Goal: Subscribe to service/newsletter: Subscribe to service/newsletter

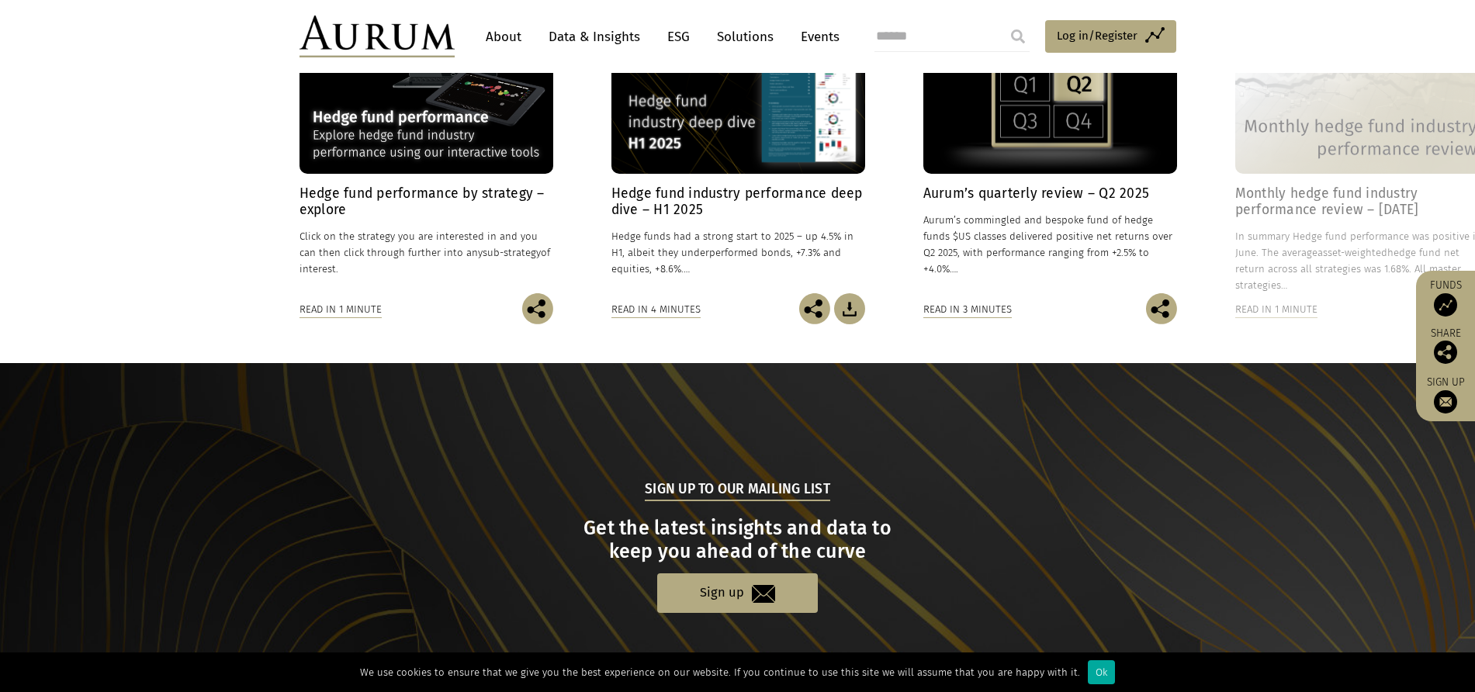
scroll to position [1453, 0]
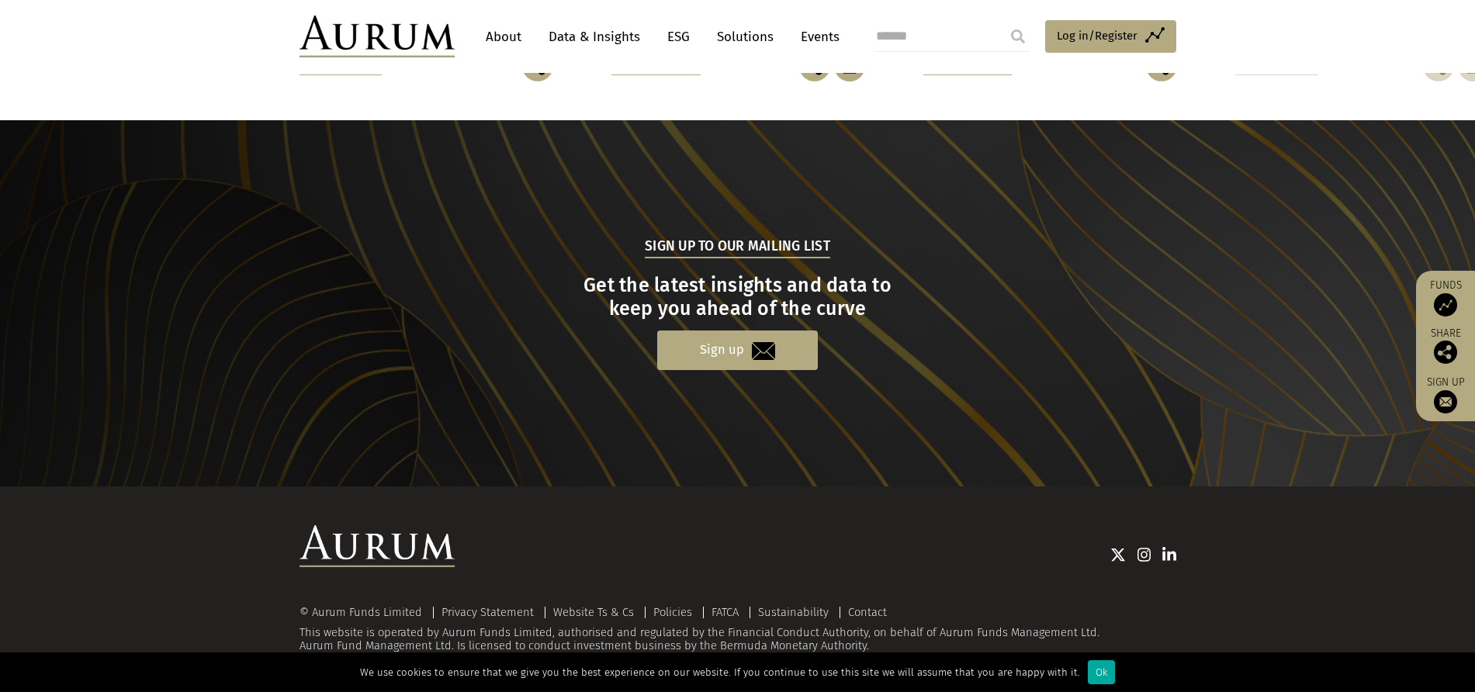
click at [675, 357] on link "Sign up" at bounding box center [737, 350] width 161 height 40
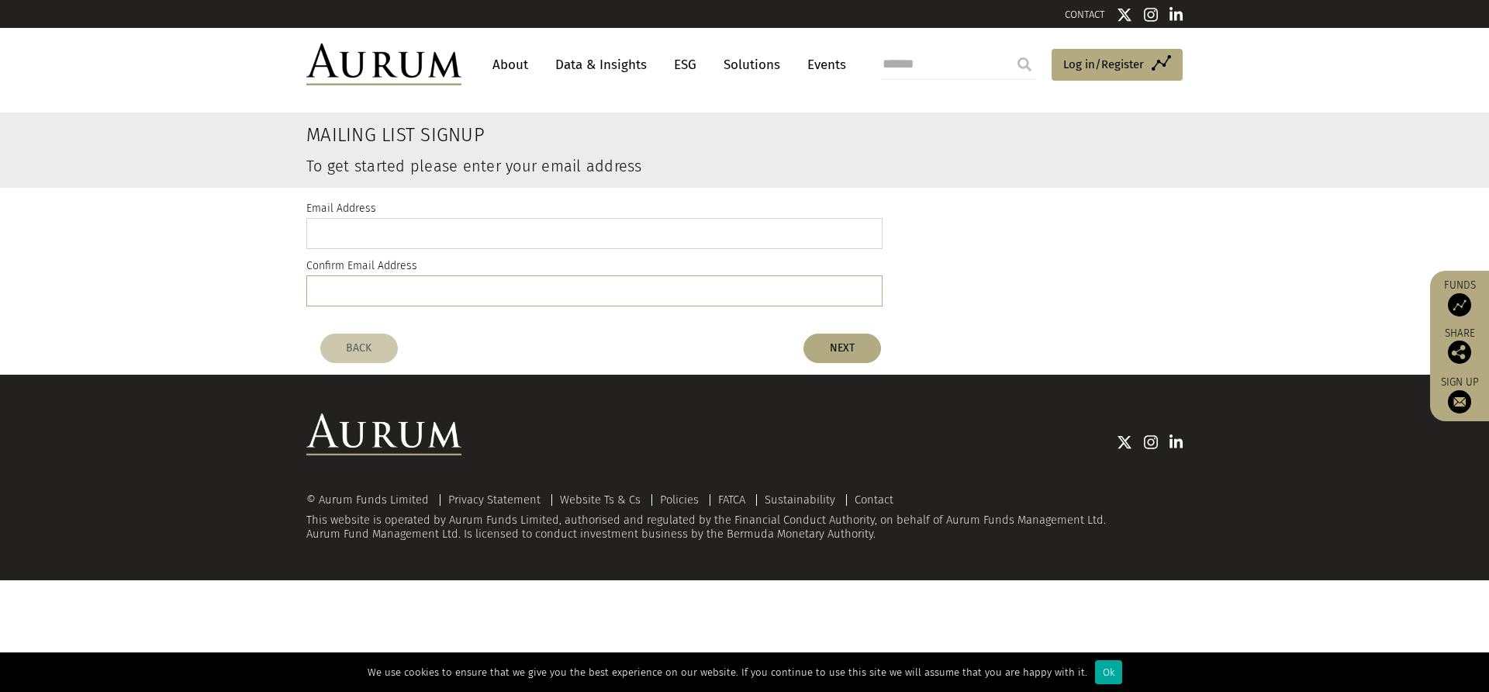
click at [438, 247] on input "email" at bounding box center [594, 233] width 576 height 31
type input "*"
type input "**********"
paste input "**********"
click at [327, 297] on input "**********" at bounding box center [594, 290] width 576 height 31
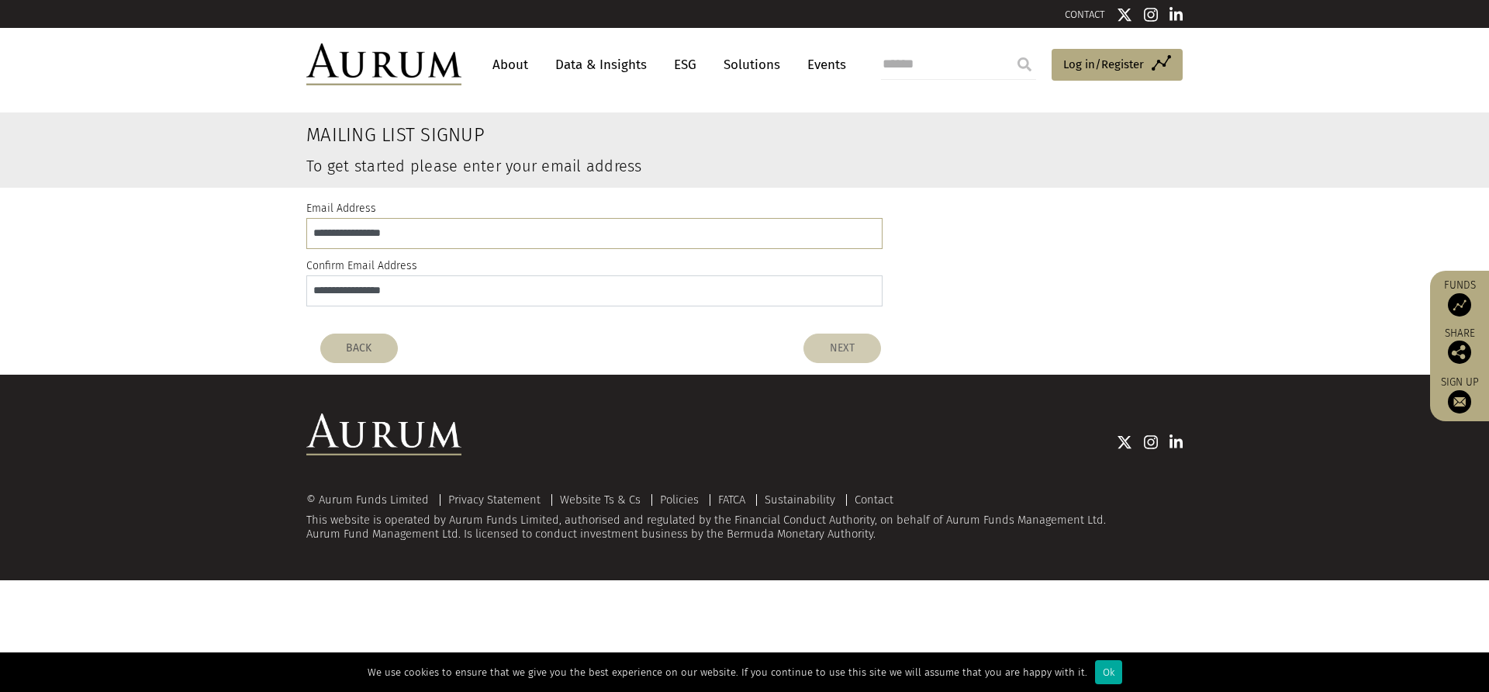
type input "**********"
click at [817, 341] on button "NEXT" at bounding box center [843, 348] width 78 height 29
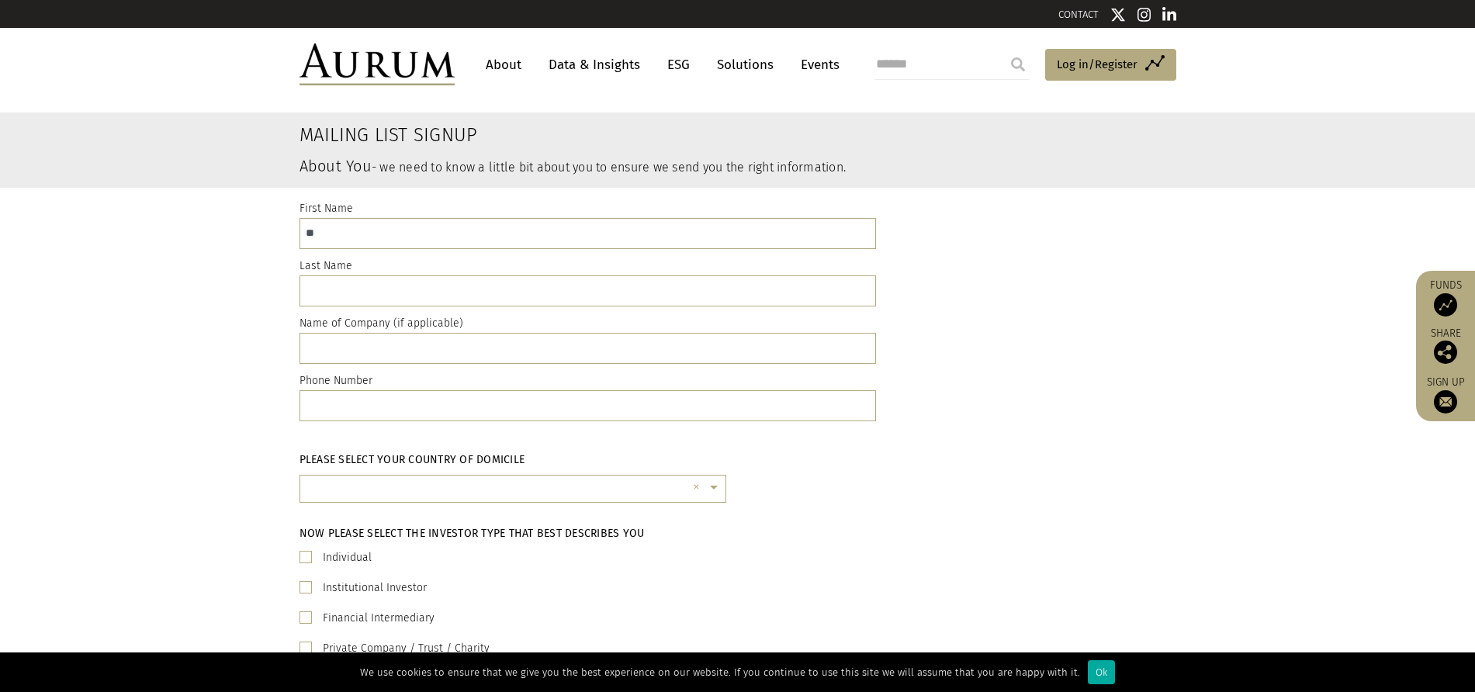
type input "*"
type input "**"
type input "*"
drag, startPoint x: 253, startPoint y: 348, endPoint x: 257, endPoint y: 339, distance: 9.4
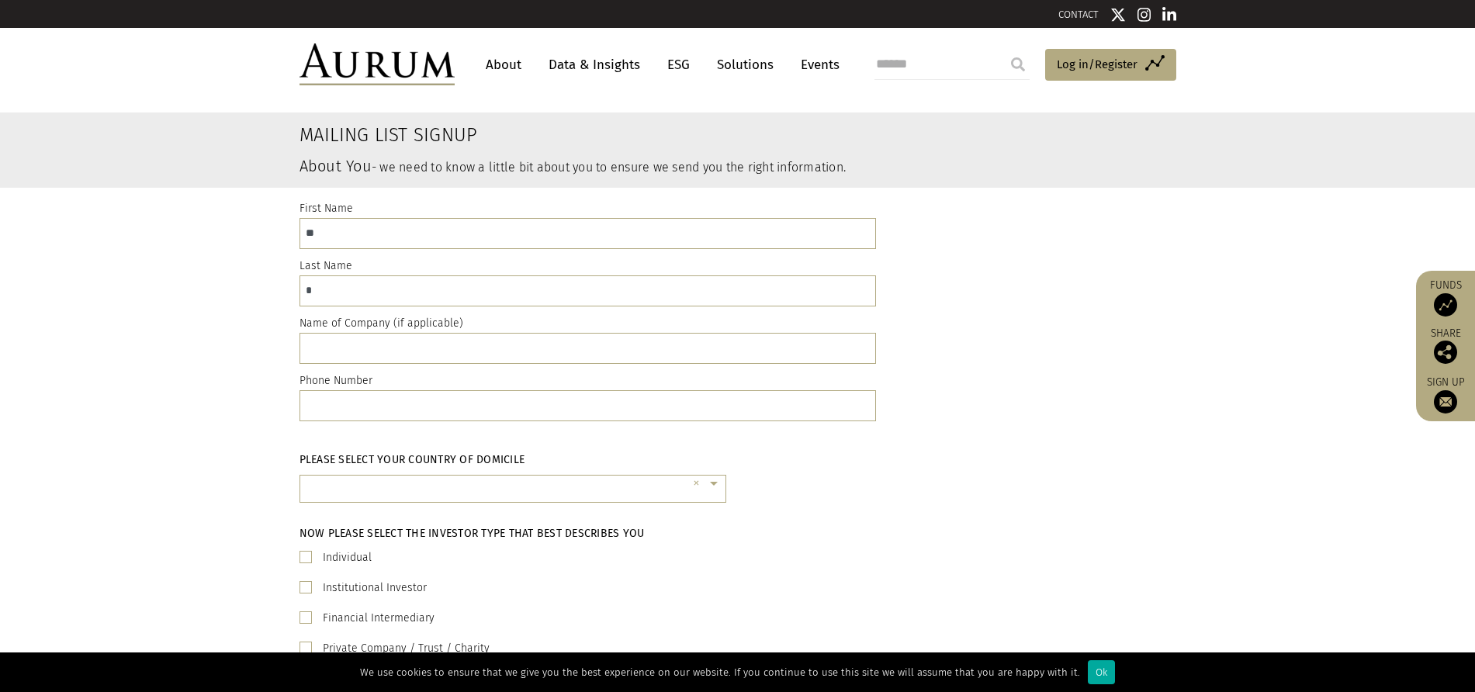
click at [257, 339] on div "First Name ** Last Name * Name of Company (if applicable) Phone Number" at bounding box center [737, 314] width 1475 height 253
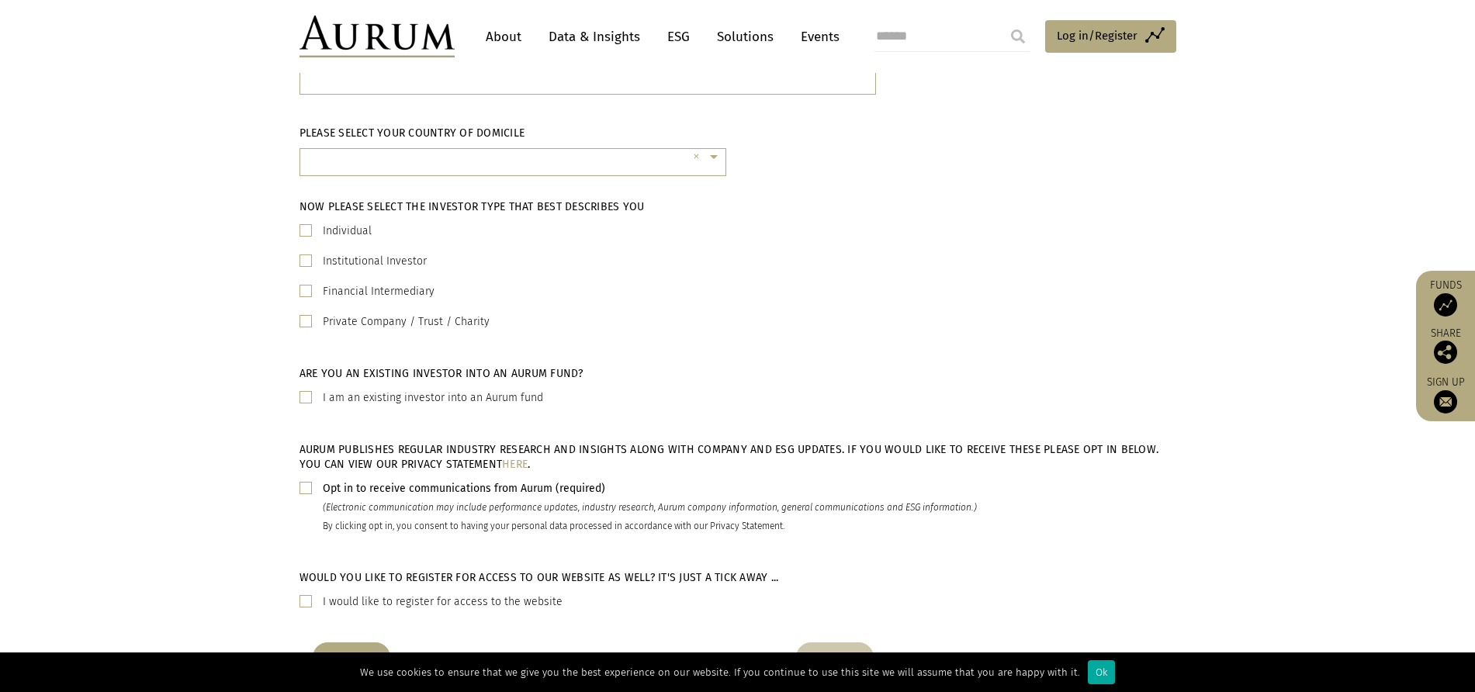
scroll to position [349, 0]
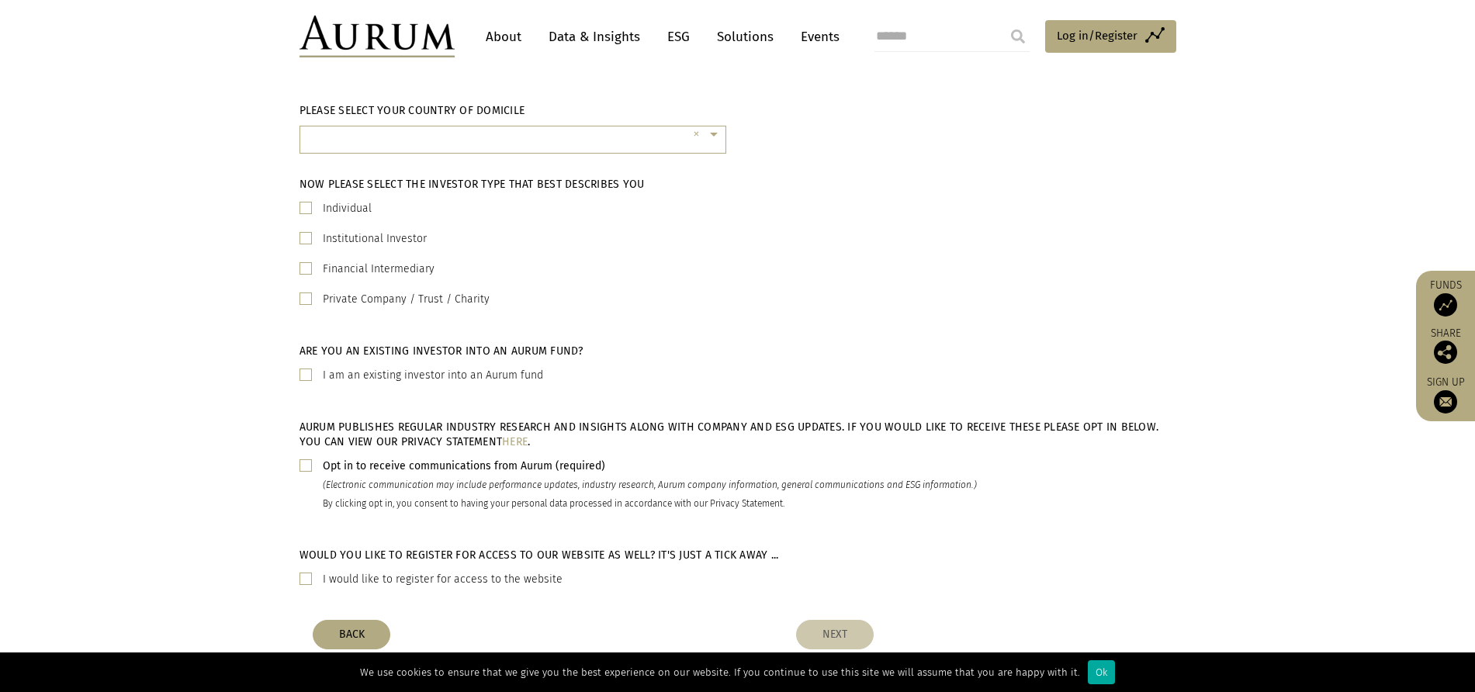
click at [306, 205] on span at bounding box center [305, 208] width 12 height 12
click at [331, 144] on input "text" at bounding box center [497, 141] width 379 height 31
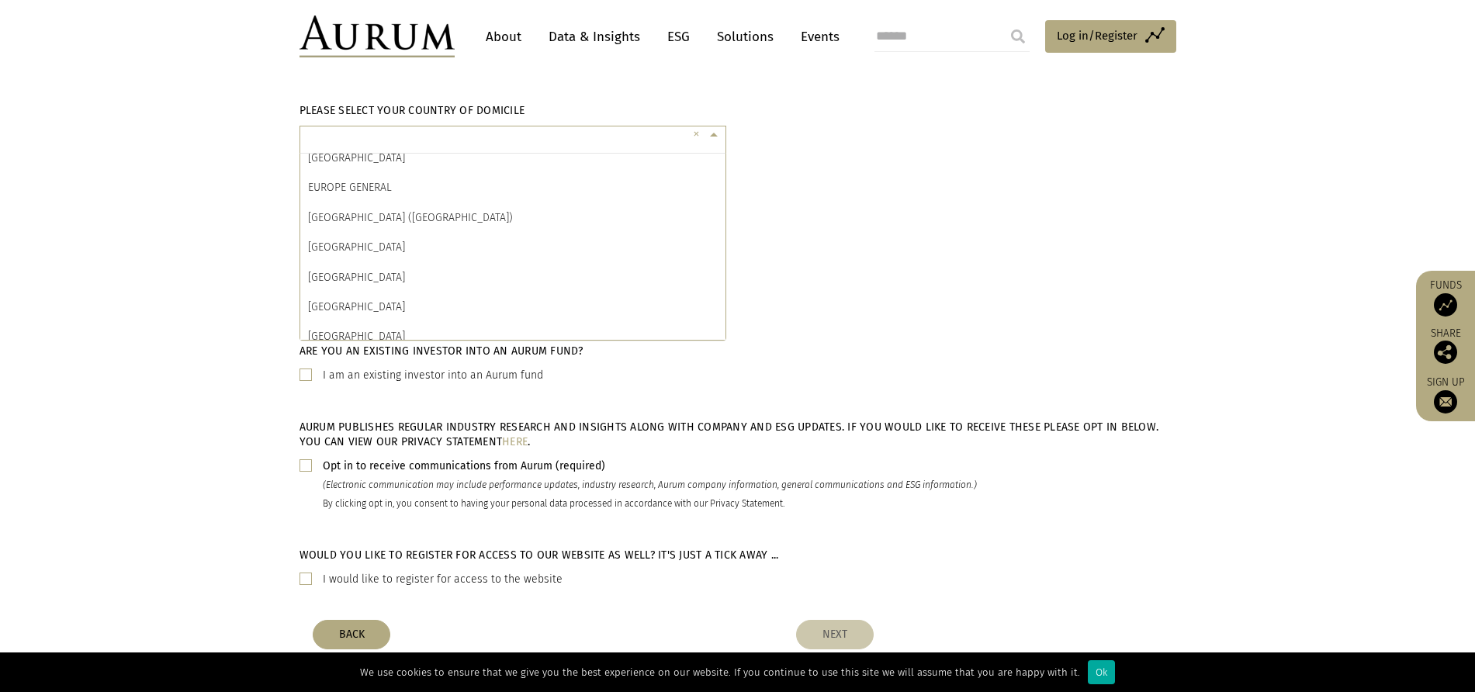
scroll to position [2097, 0]
click at [330, 206] on div "[GEOGRAPHIC_DATA] ([GEOGRAPHIC_DATA])" at bounding box center [512, 215] width 425 height 29
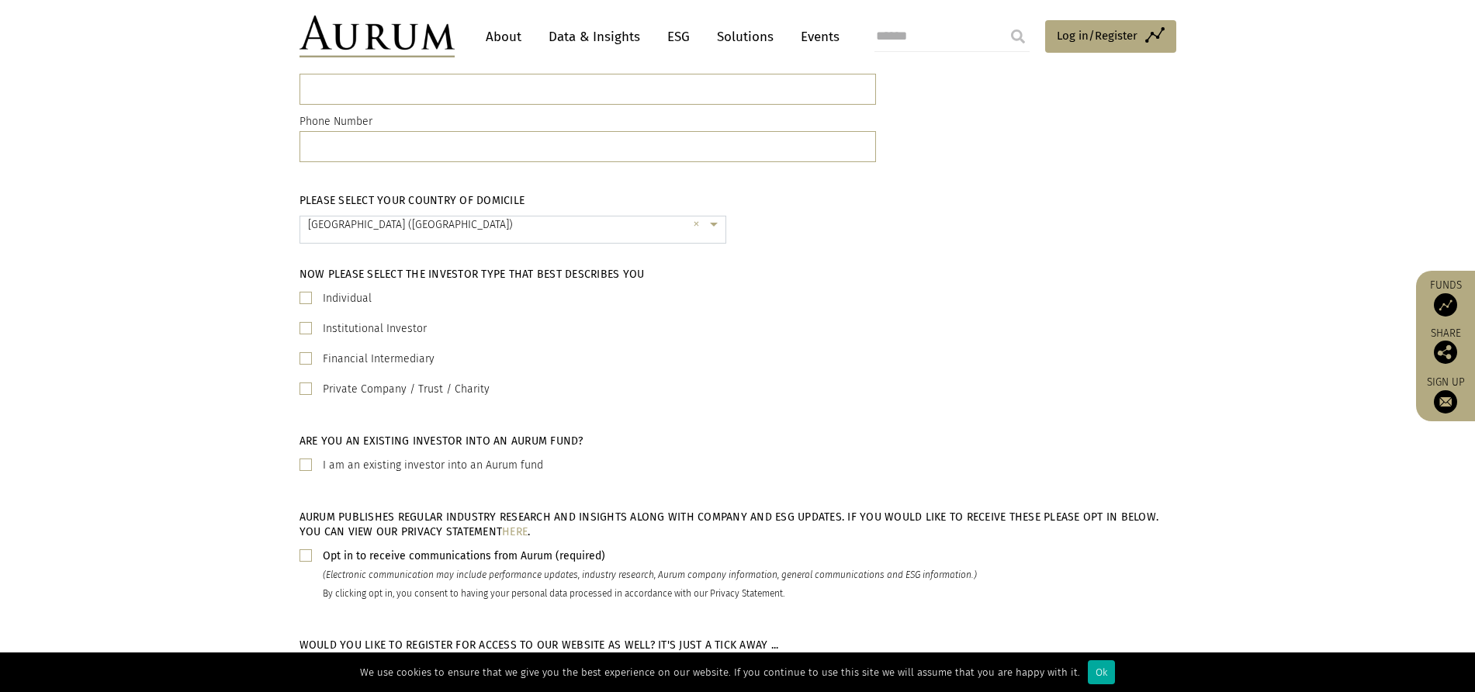
scroll to position [240, 0]
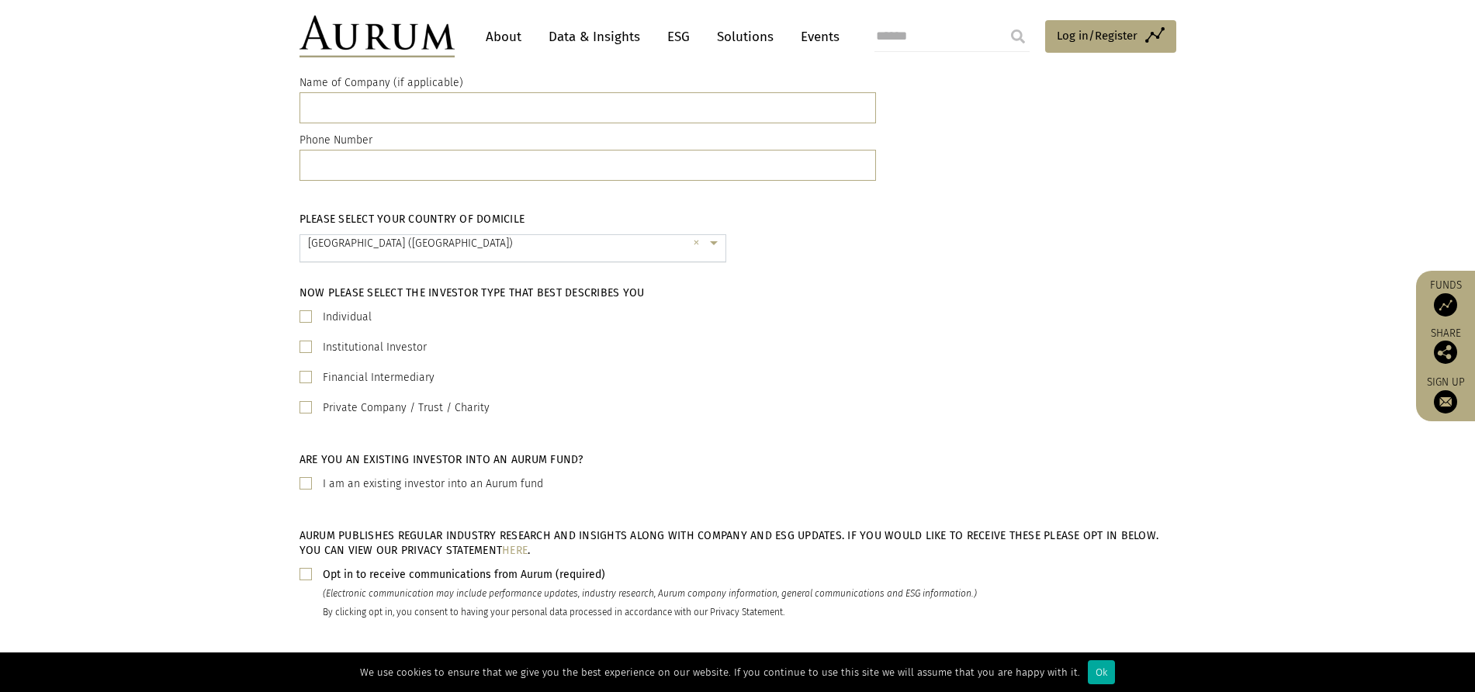
click at [330, 256] on input "text" at bounding box center [497, 250] width 379 height 31
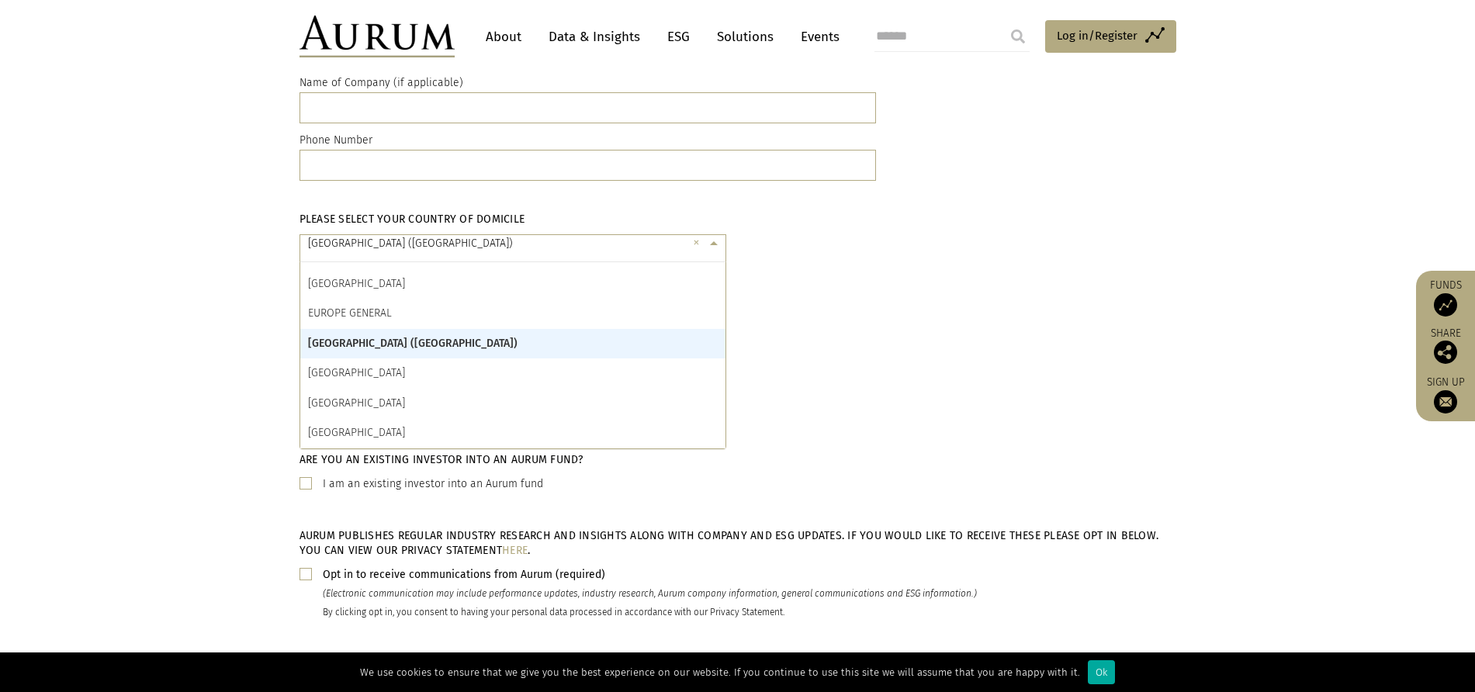
scroll to position [2068, 0]
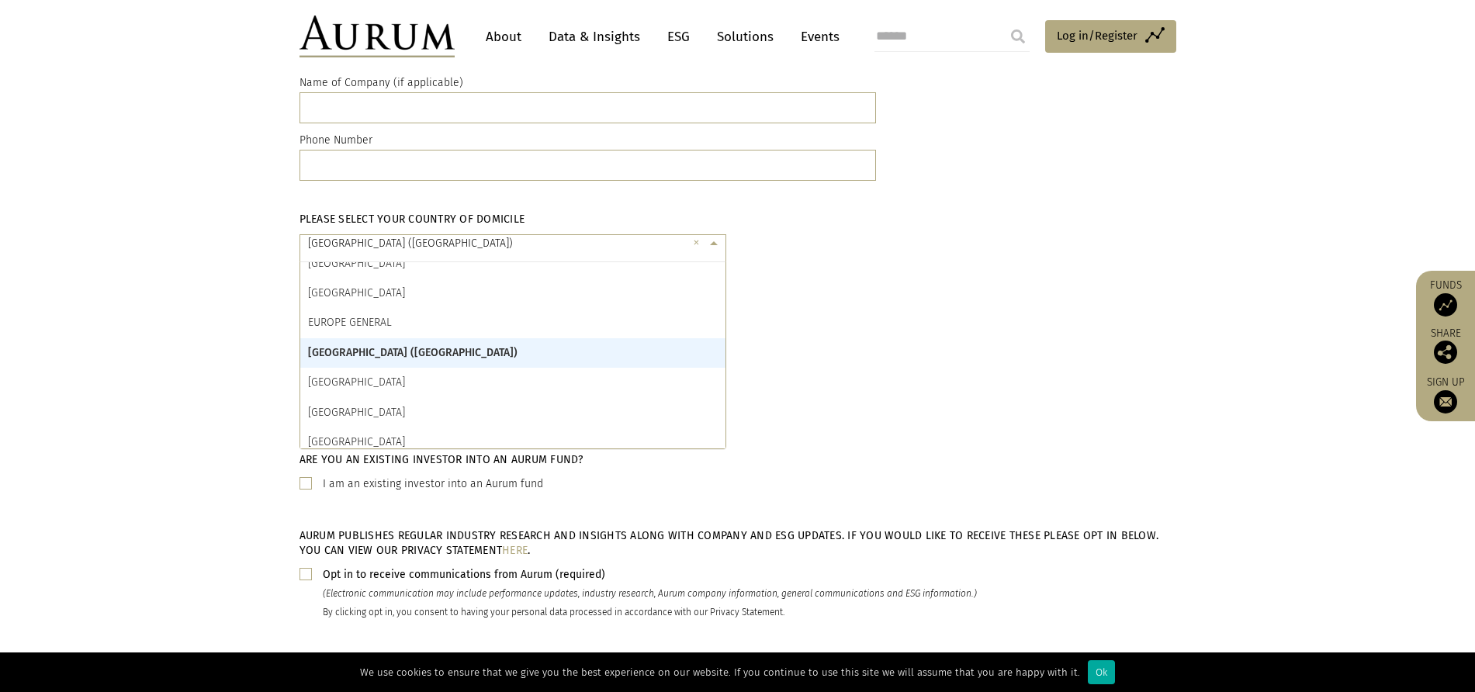
click at [323, 334] on div "EUROPE GENERAL" at bounding box center [512, 322] width 425 height 29
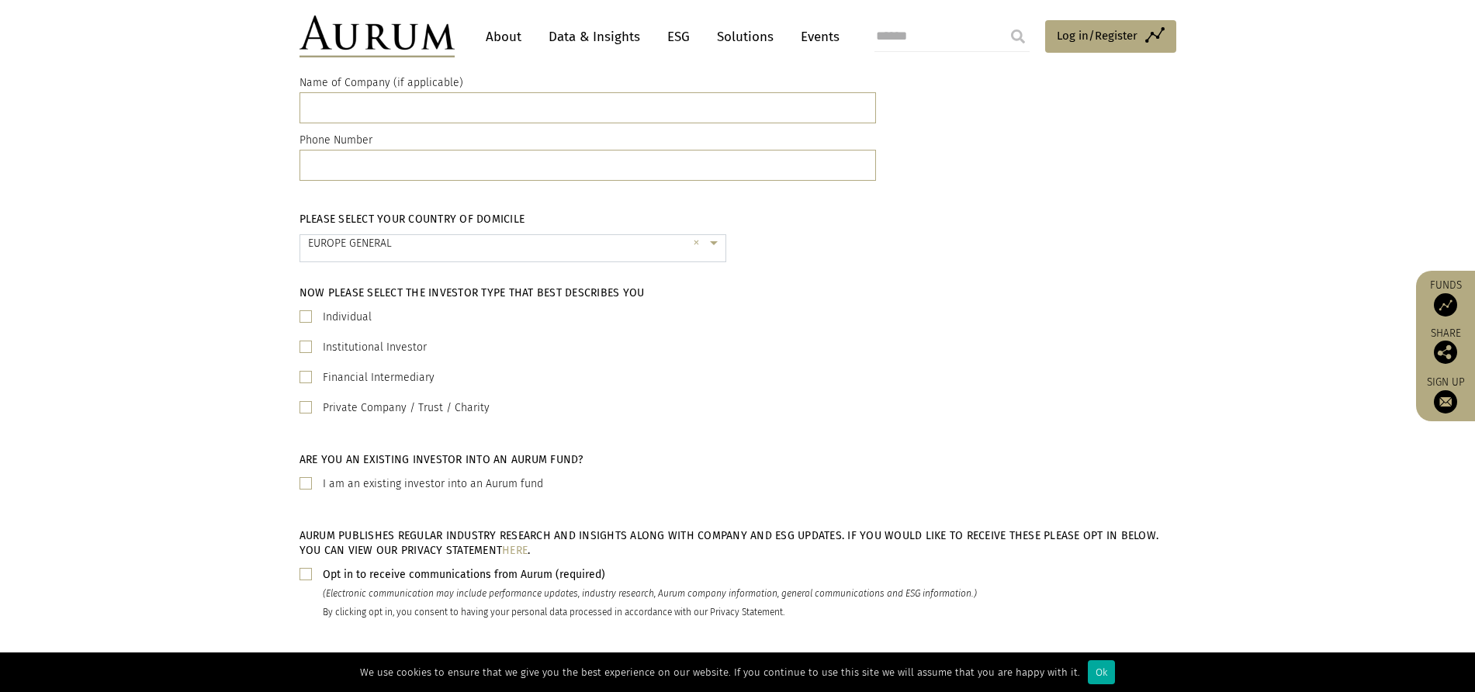
click at [301, 315] on span at bounding box center [305, 316] width 12 height 12
click at [239, 338] on div "Now please select the investor type that best describes you Individual Institut…" at bounding box center [737, 357] width 1475 height 167
click at [307, 487] on span at bounding box center [305, 483] width 12 height 12
click at [250, 469] on div "Are you an existing investor into an Aurum fund? I am an existing investor into…" at bounding box center [737, 479] width 1475 height 76
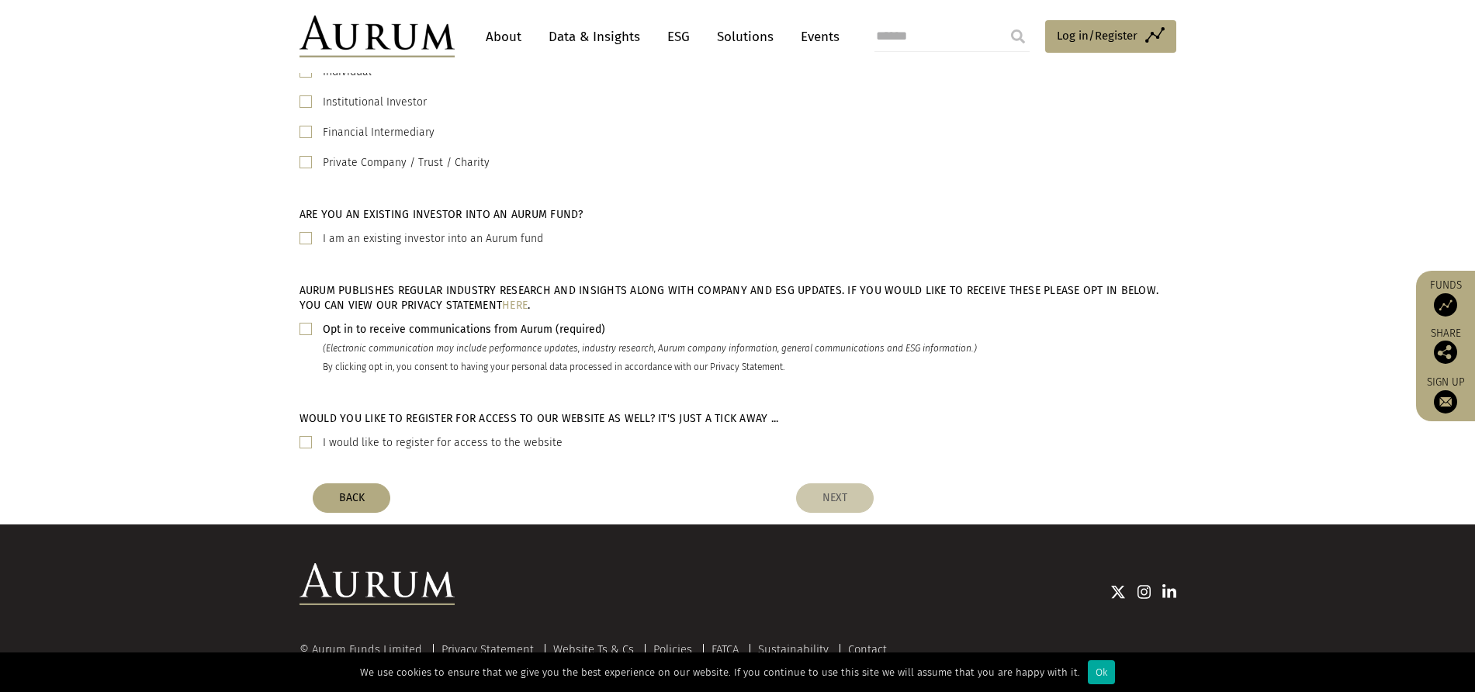
scroll to position [524, 0]
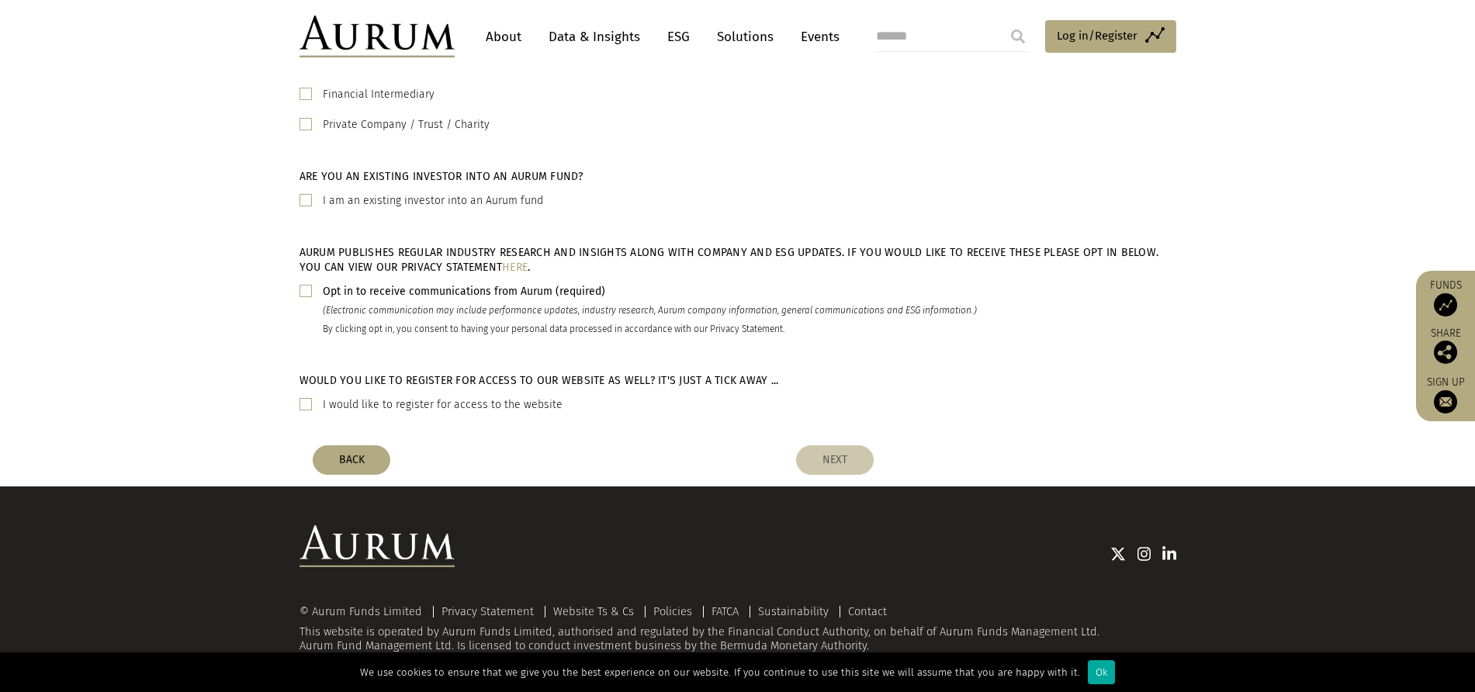
click at [305, 406] on span at bounding box center [305, 404] width 12 height 12
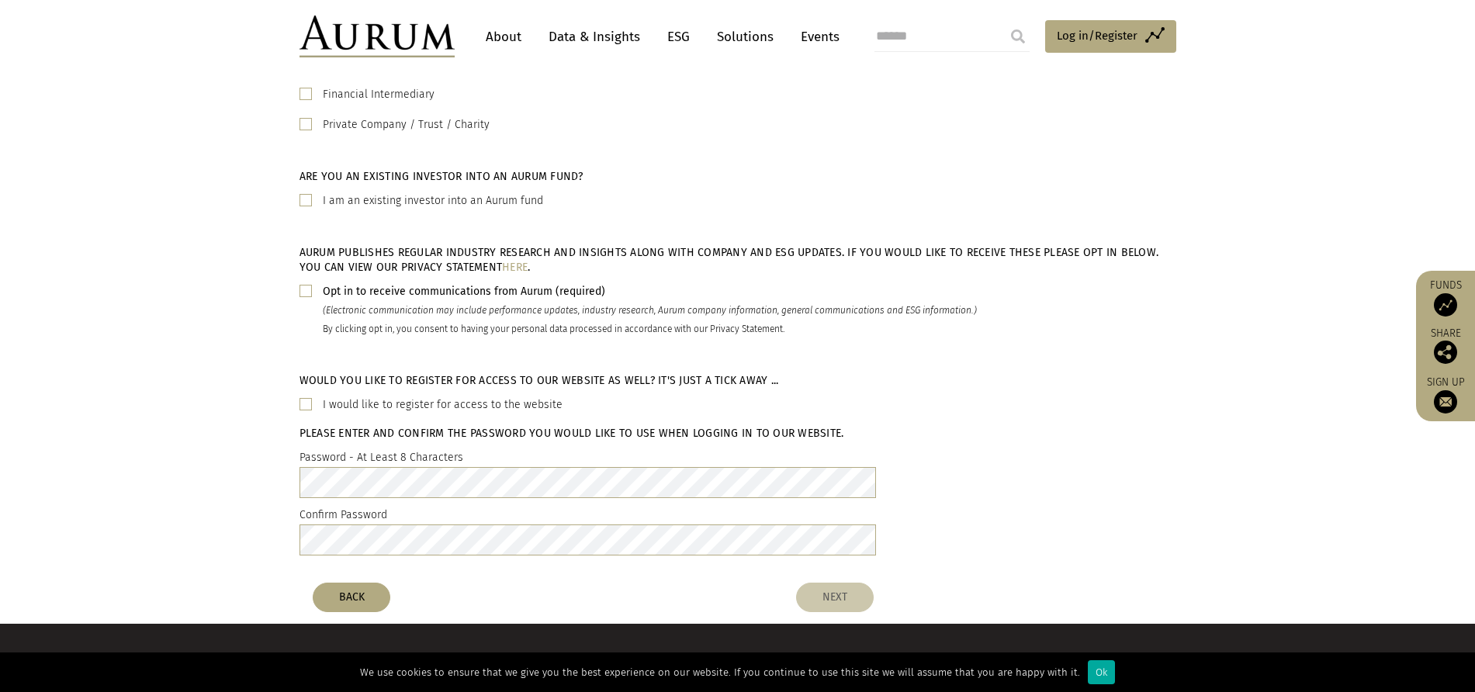
click at [306, 399] on span at bounding box center [305, 404] width 12 height 12
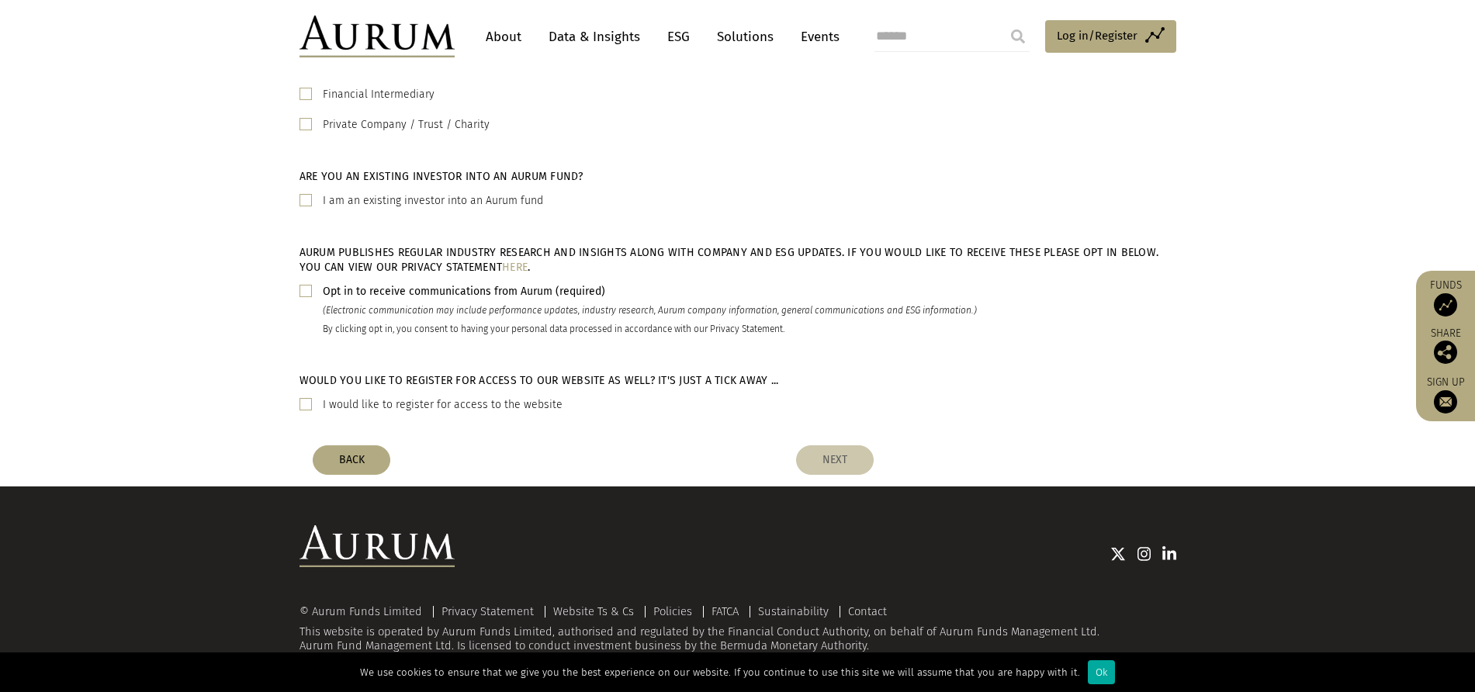
click at [305, 200] on span at bounding box center [305, 200] width 12 height 12
click at [303, 195] on span at bounding box center [305, 200] width 12 height 12
click at [306, 295] on span at bounding box center [305, 291] width 12 height 12
click at [832, 463] on button "NEXT" at bounding box center [835, 459] width 78 height 29
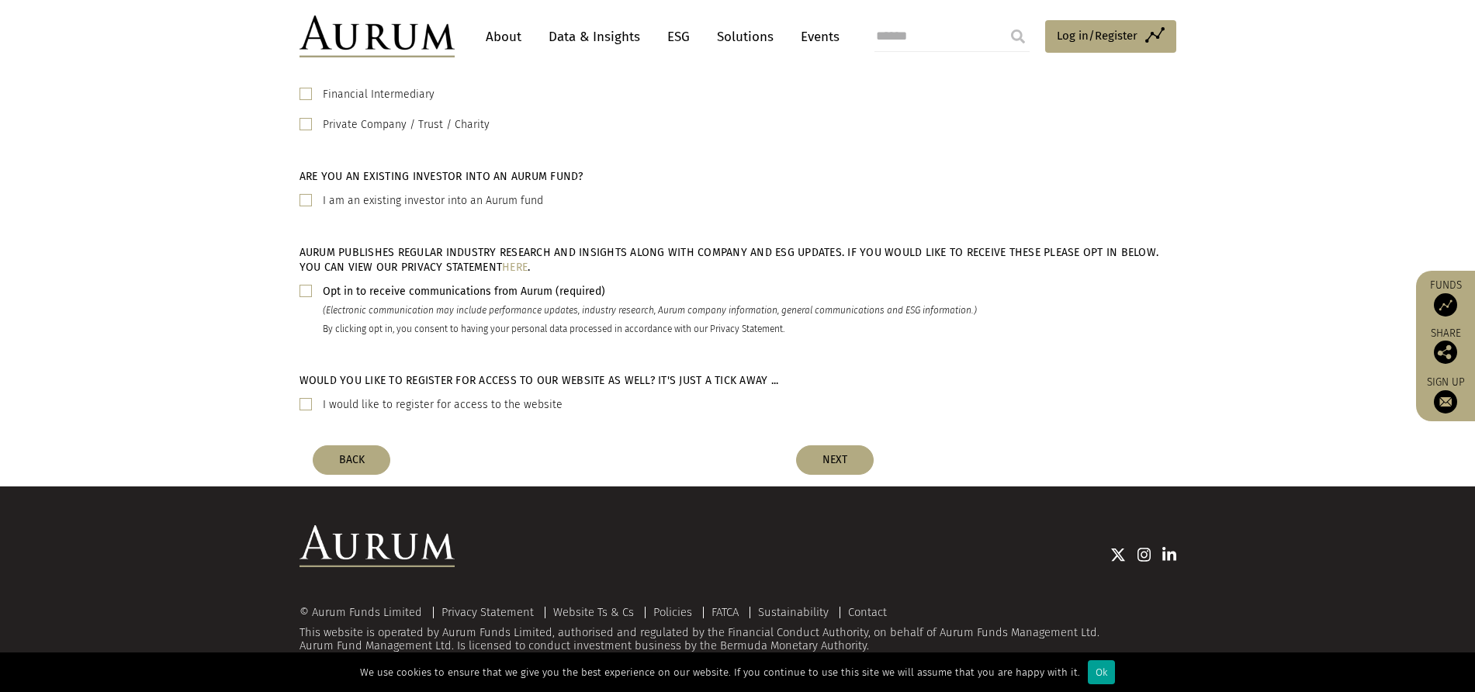
click at [1097, 669] on div "Ok" at bounding box center [1101, 672] width 27 height 24
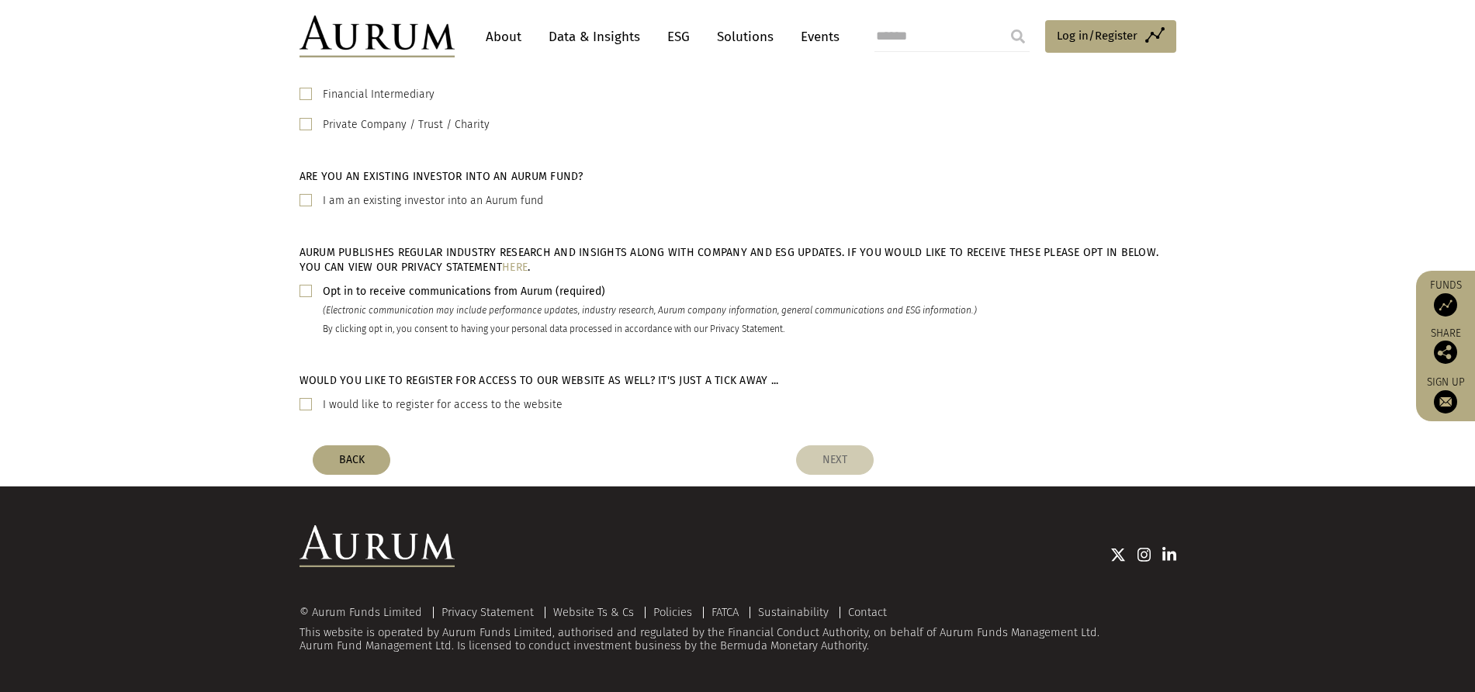
click at [842, 461] on button "NEXT" at bounding box center [835, 459] width 78 height 29
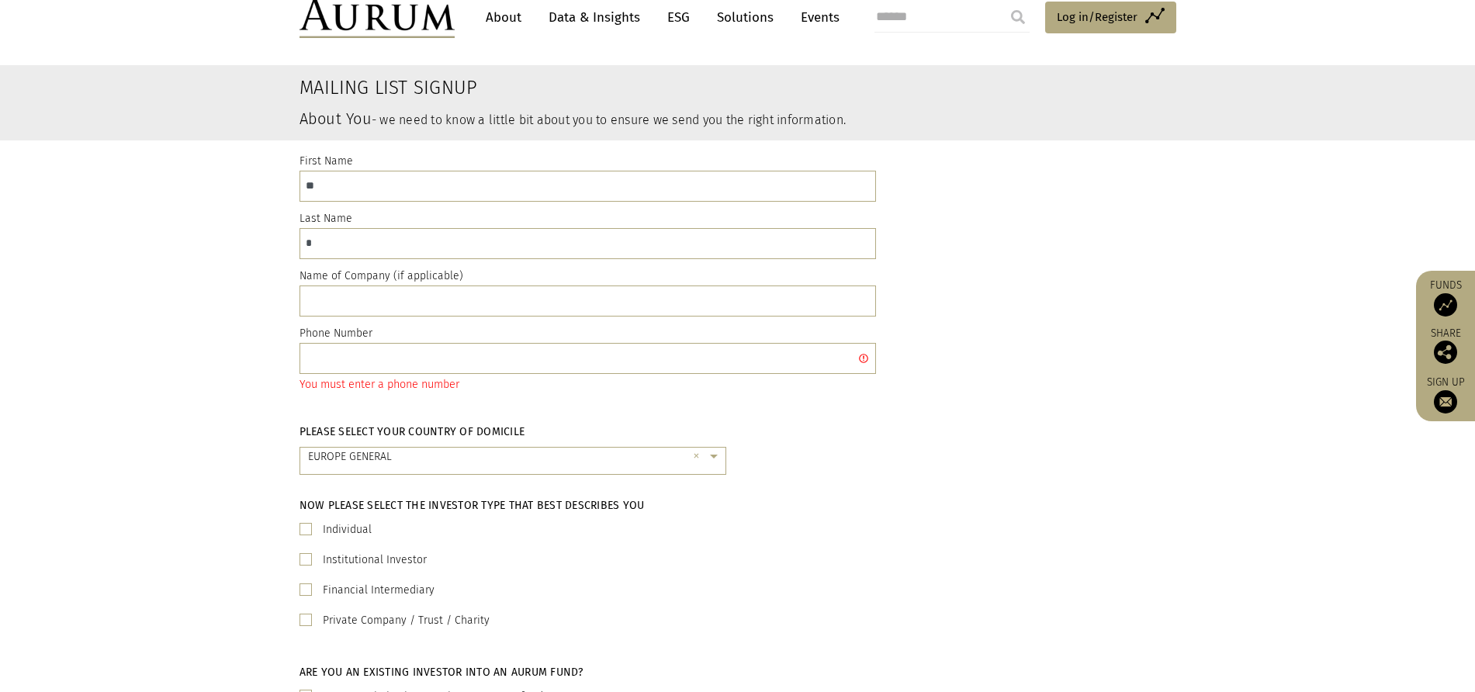
scroll to position [0, 0]
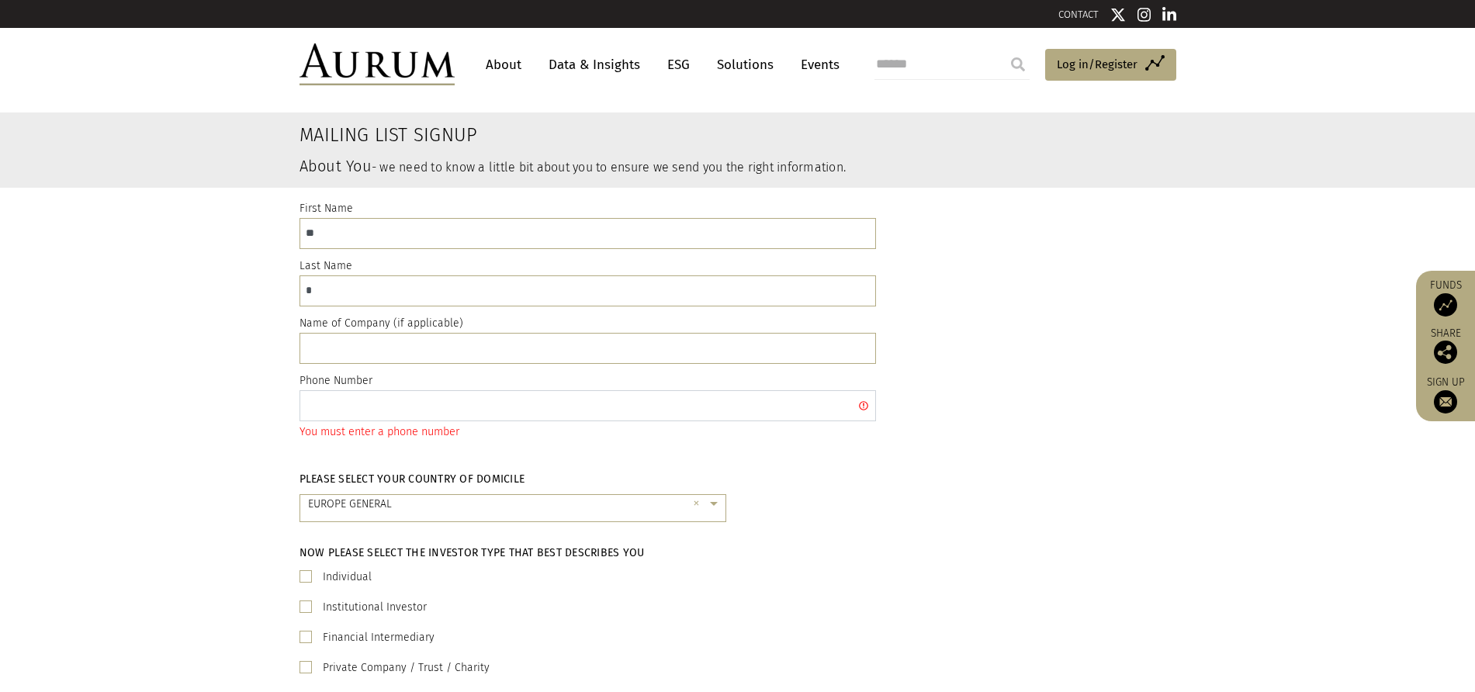
click at [470, 410] on input "text" at bounding box center [587, 405] width 576 height 31
type input "****"
click at [859, 586] on div "Individual" at bounding box center [737, 577] width 877 height 19
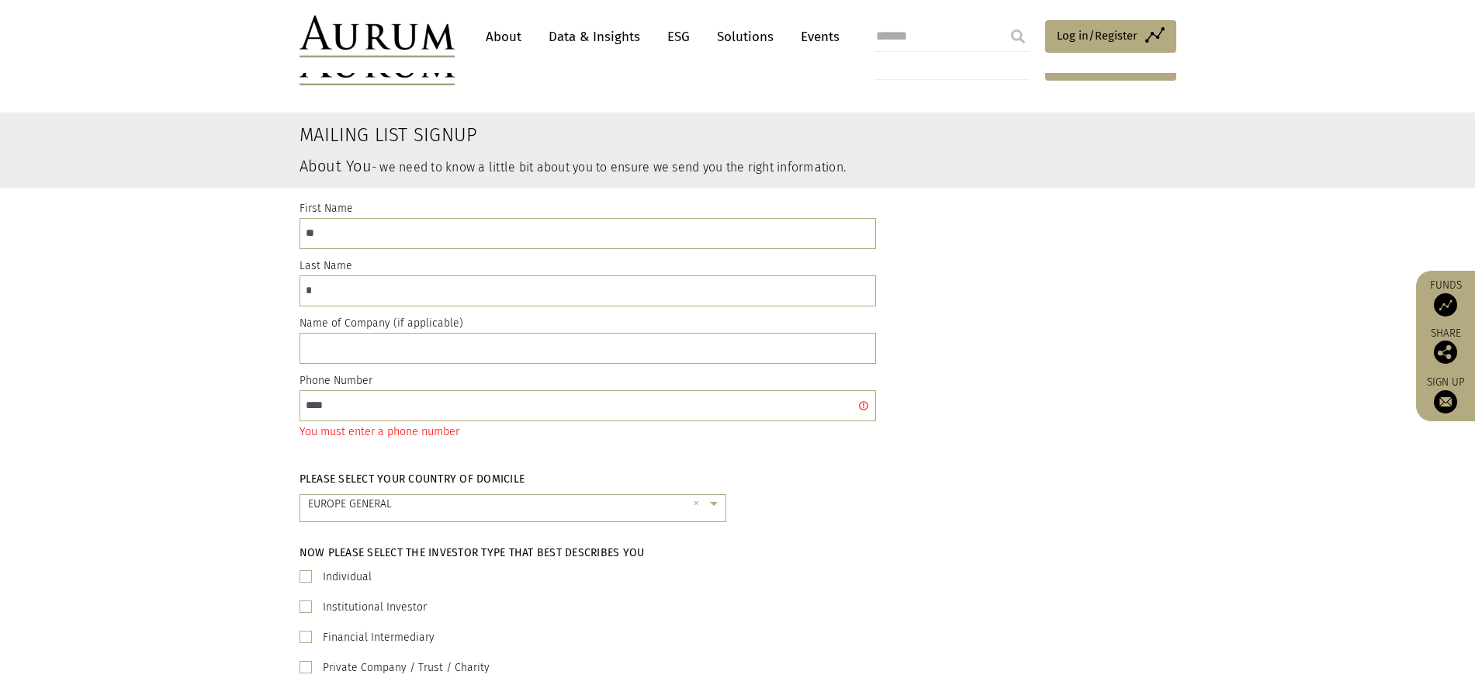
scroll to position [543, 0]
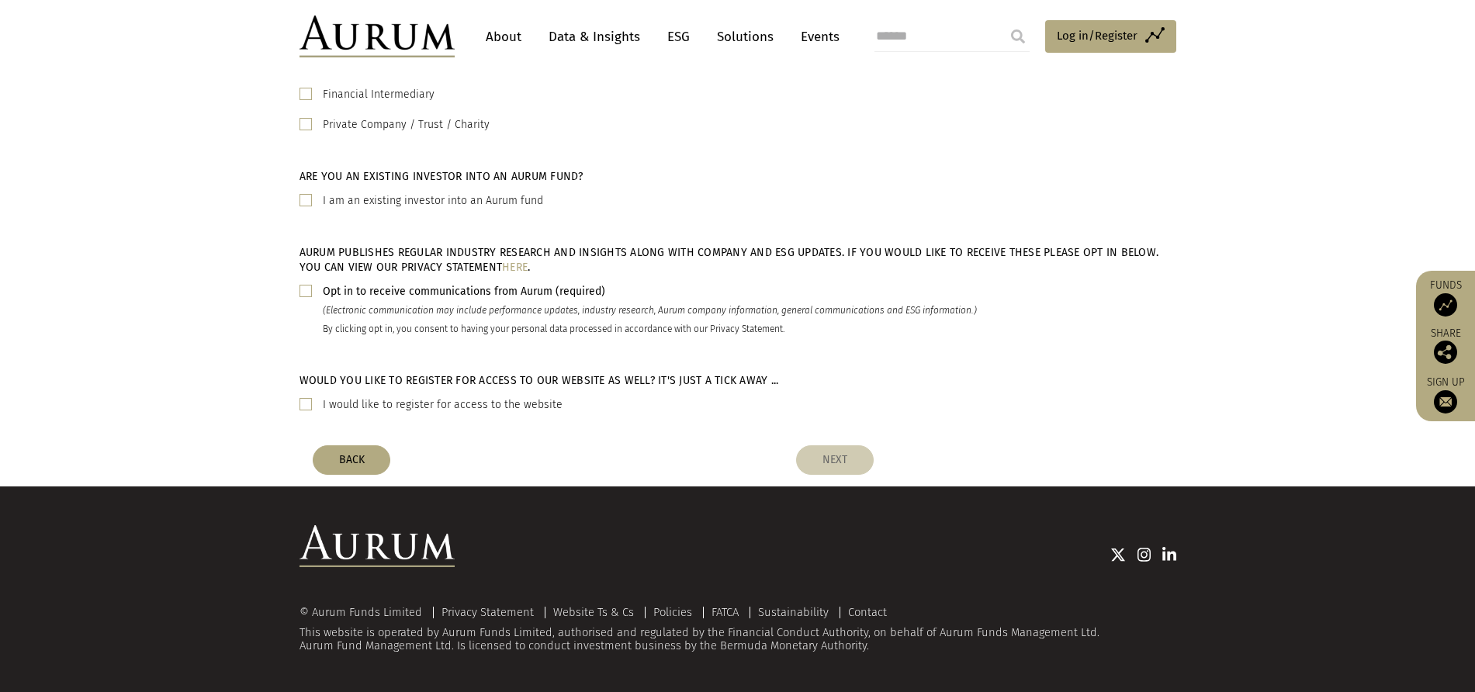
click at [831, 458] on button "NEXT" at bounding box center [835, 459] width 78 height 29
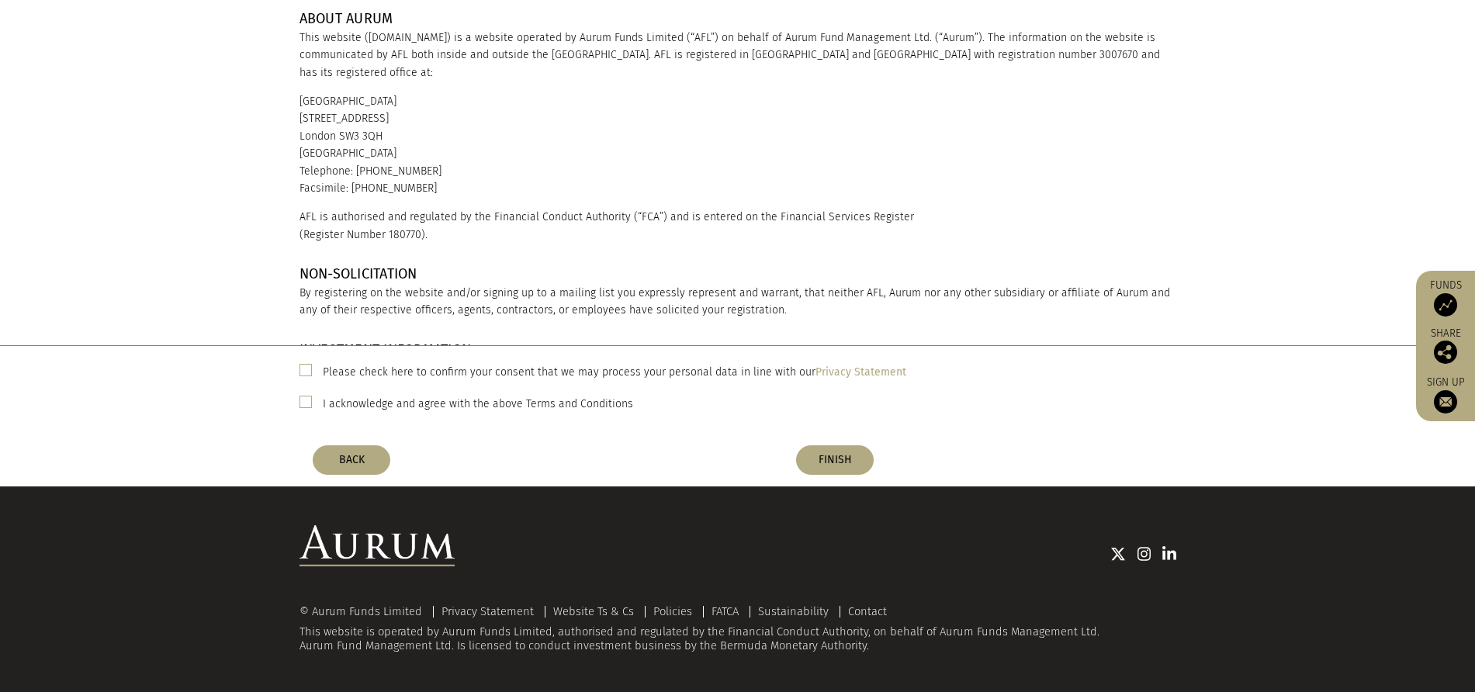
scroll to position [0, 0]
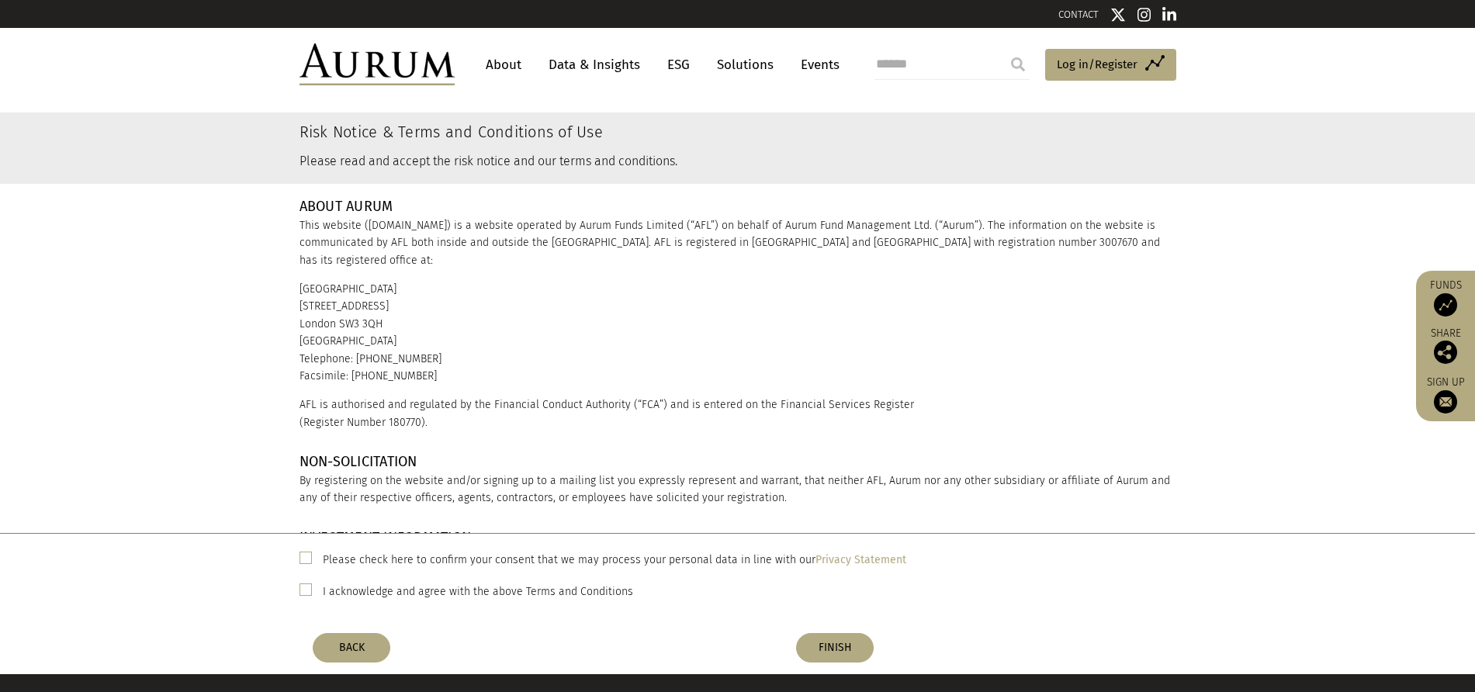
click at [566, 354] on p "[GEOGRAPHIC_DATA] [STREET_ADDRESS] Telephone: [PHONE_NUMBER] Facsimile: [PHONE_…" at bounding box center [737, 333] width 877 height 104
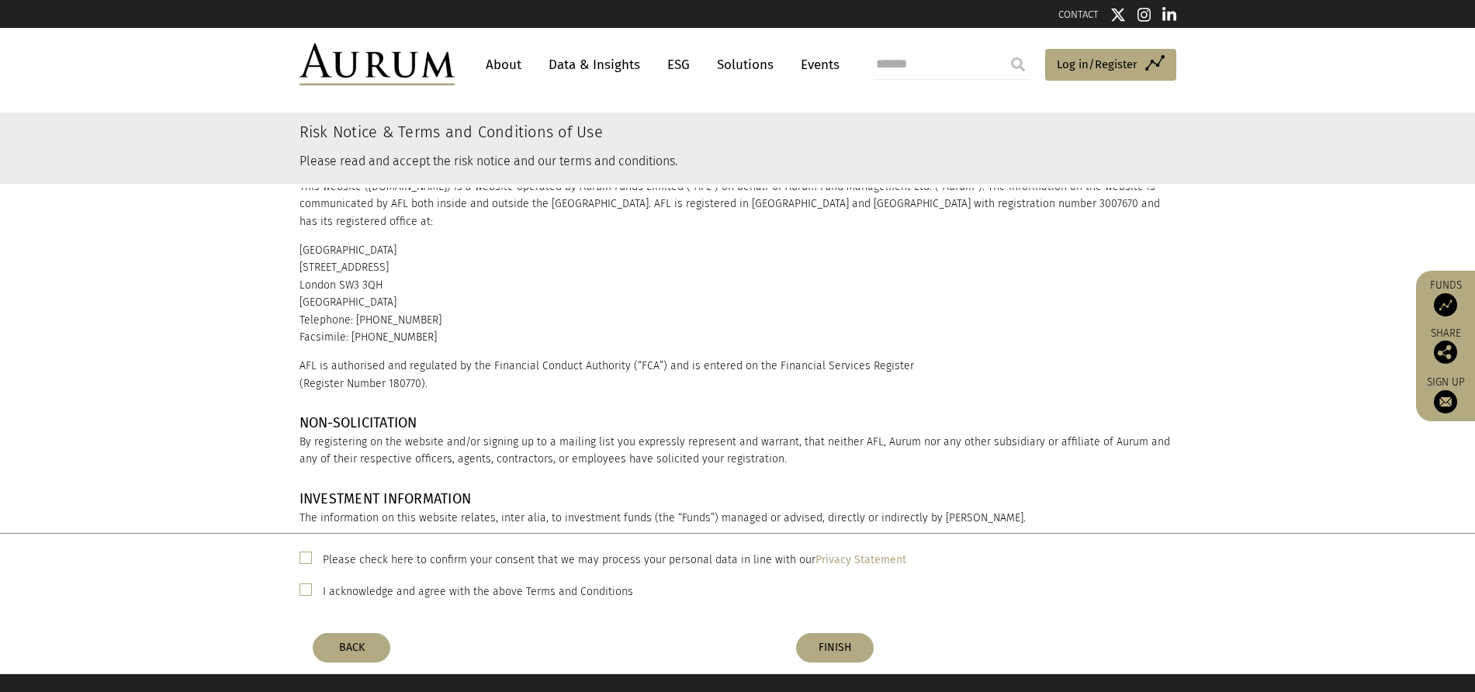
click at [313, 242] on p "[GEOGRAPHIC_DATA] [STREET_ADDRESS] Telephone: [PHONE_NUMBER] Facsimile: [PHONE_…" at bounding box center [737, 294] width 877 height 104
click at [375, 262] on p "[GEOGRAPHIC_DATA] [STREET_ADDRESS] Telephone: [PHONE_NUMBER] Facsimile: [PHONE_…" at bounding box center [737, 294] width 877 height 104
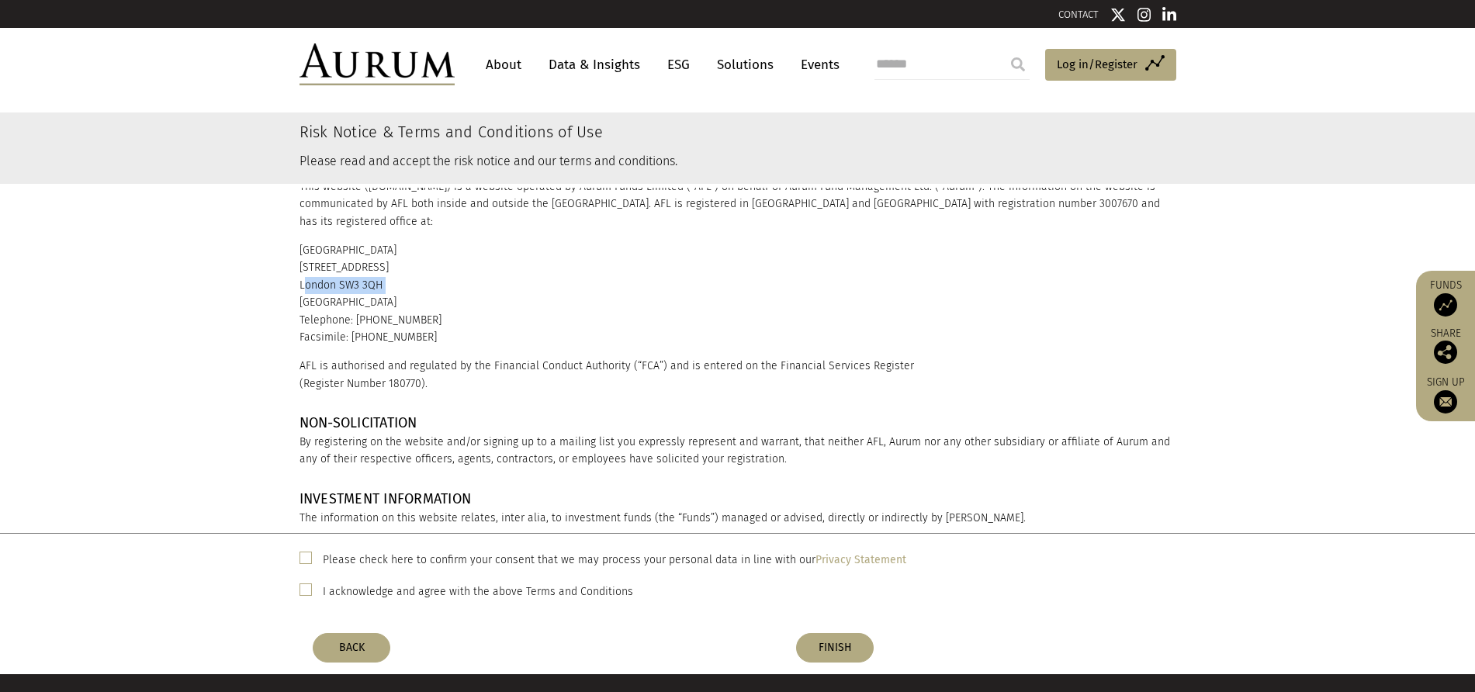
click at [375, 262] on p "[GEOGRAPHIC_DATA] [STREET_ADDRESS] Telephone: [PHONE_NUMBER] Facsimile: [PHONE_…" at bounding box center [737, 294] width 877 height 104
click at [376, 314] on p "[GEOGRAPHIC_DATA] [STREET_ADDRESS] Telephone: [PHONE_NUMBER] Facsimile: [PHONE_…" at bounding box center [737, 294] width 877 height 104
click at [306, 358] on p "AFL is authorised and regulated by the Financial Conduct Authority (“FCA”) and …" at bounding box center [737, 375] width 877 height 35
click at [299, 358] on p "AFL is authorised and regulated by the Financial Conduct Authority (“FCA”) and …" at bounding box center [737, 375] width 877 height 35
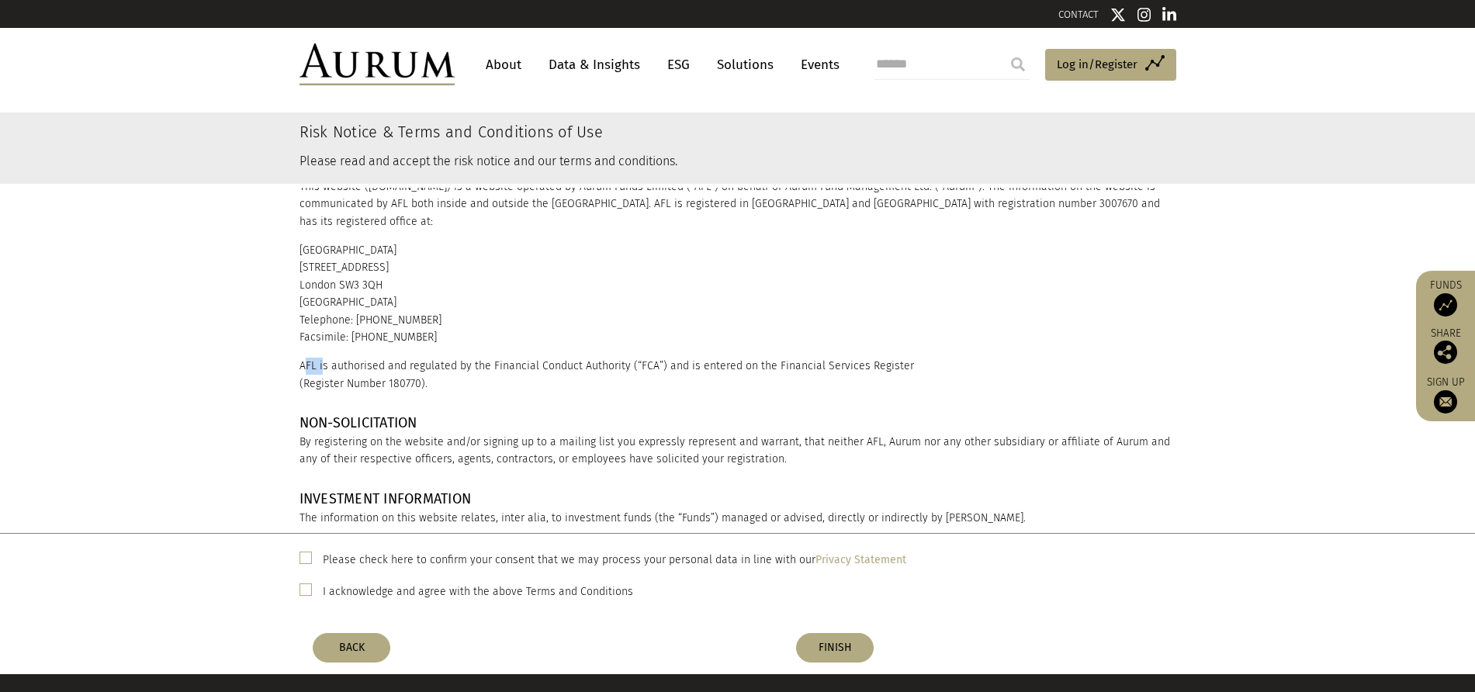
click at [299, 358] on p "AFL is authorised and regulated by the Financial Conduct Authority (“FCA”) and …" at bounding box center [737, 375] width 877 height 35
click at [141, 404] on div "NON-SOLICITATION By registering on the website and/or signing up to a mailing l…" at bounding box center [737, 442] width 1475 height 76
click at [230, 313] on div "ABOUT AURUM This website ([DOMAIN_NAME]) is a website operated by Aurum Funds L…" at bounding box center [737, 276] width 1475 height 255
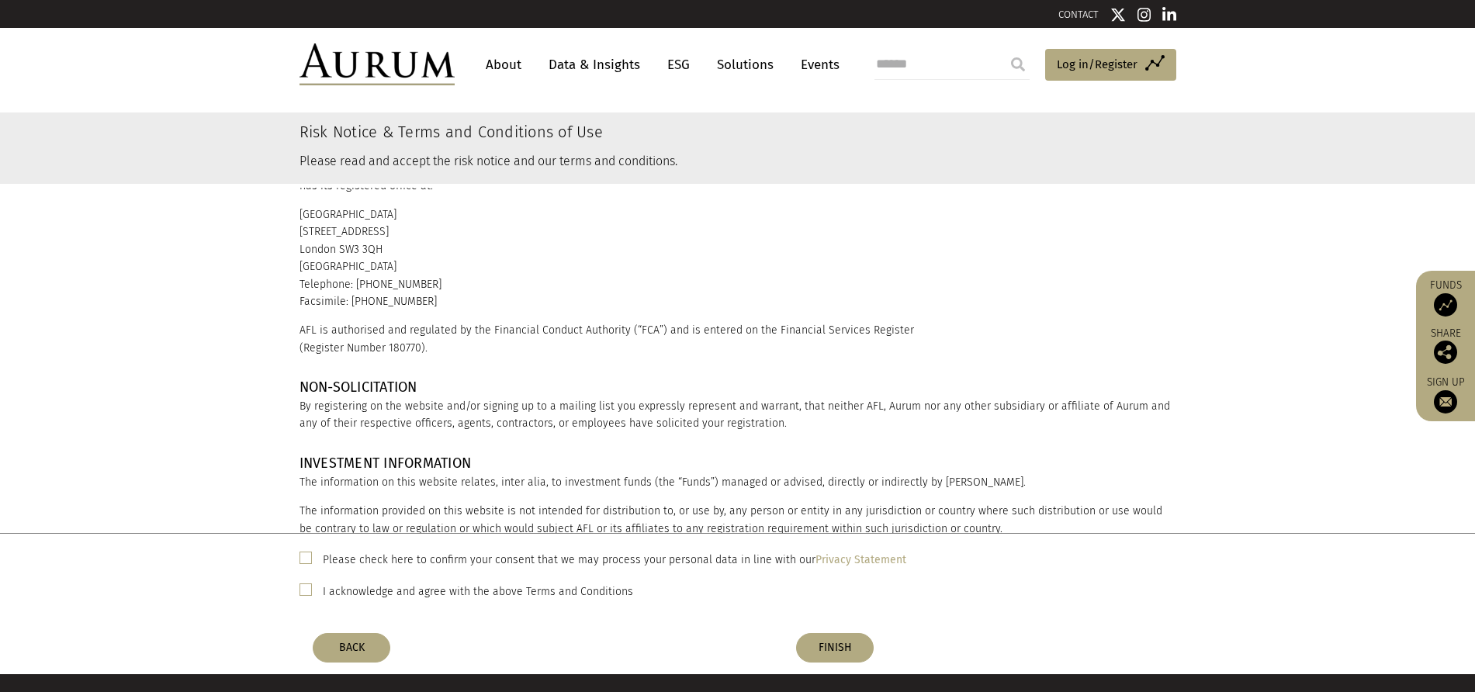
scroll to position [78, 0]
click at [330, 640] on button "BACK" at bounding box center [352, 647] width 78 height 29
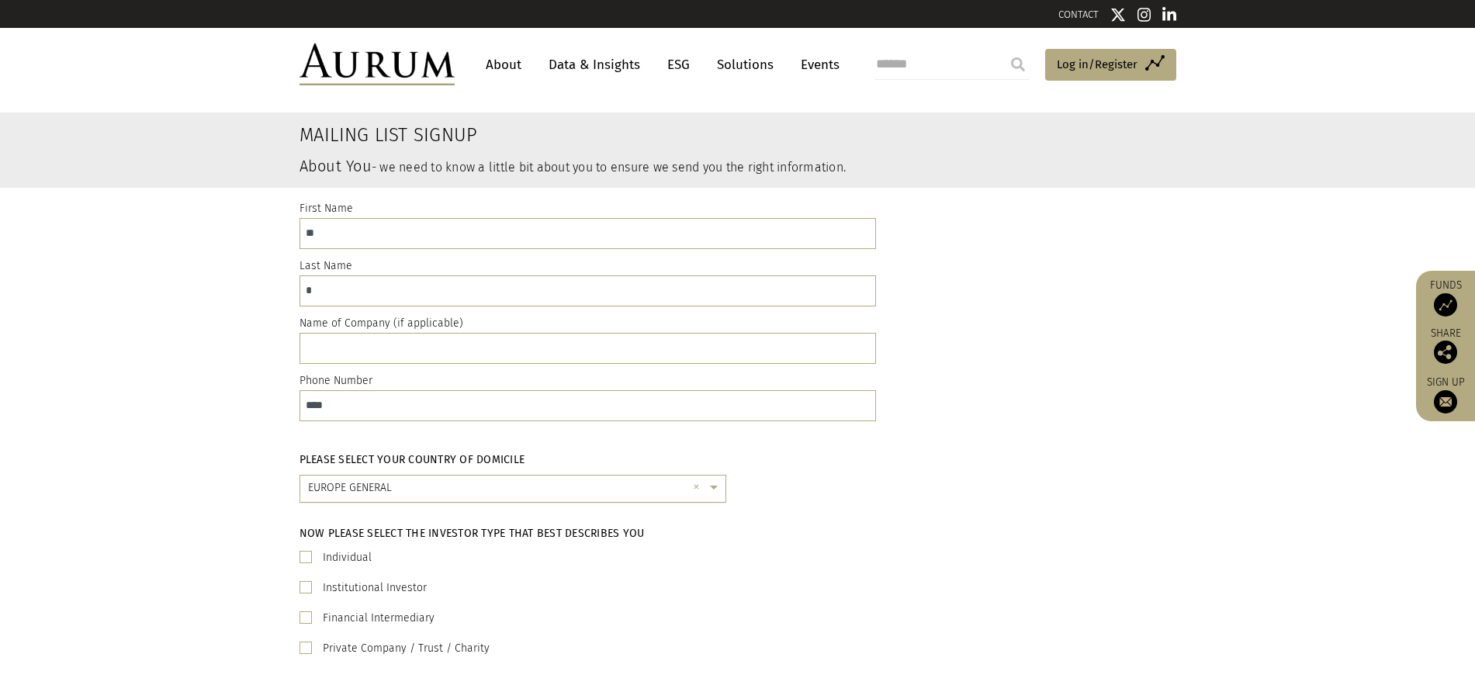
click at [336, 486] on input "text" at bounding box center [497, 494] width 379 height 31
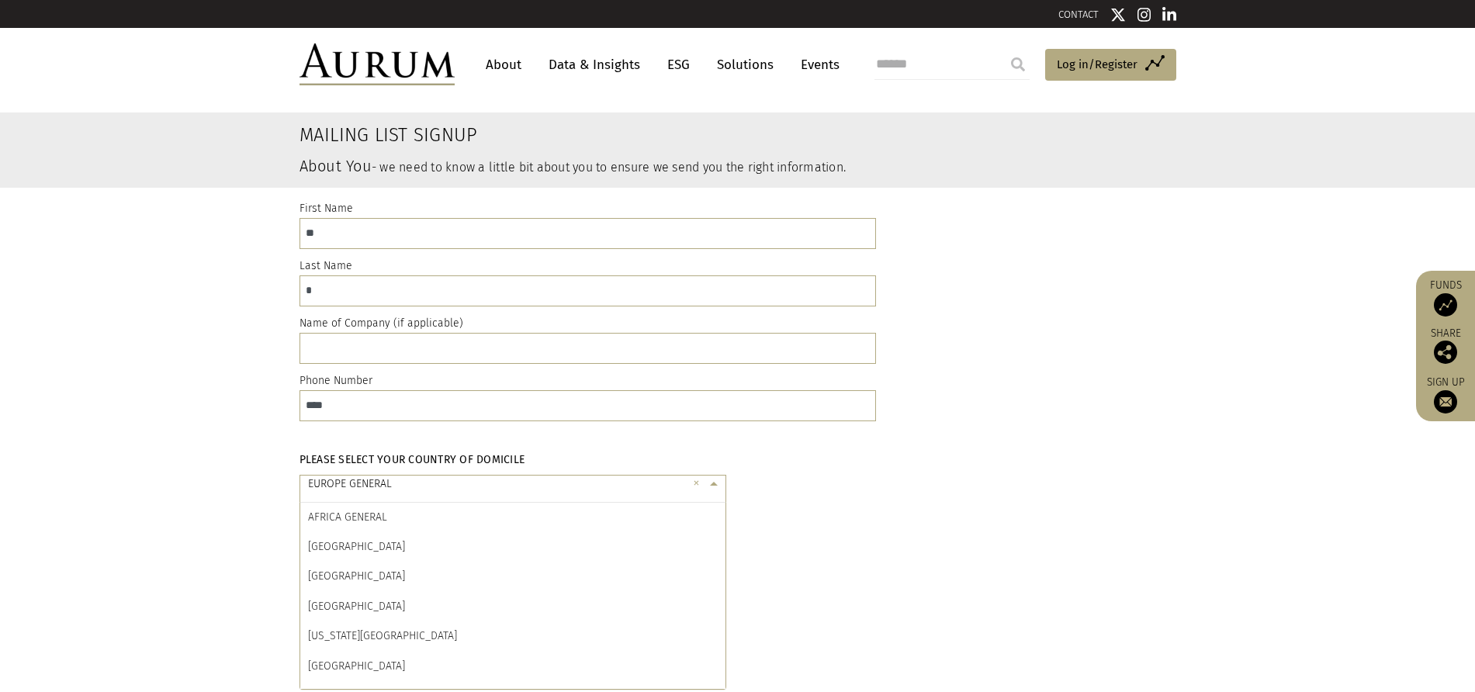
scroll to position [2115, 0]
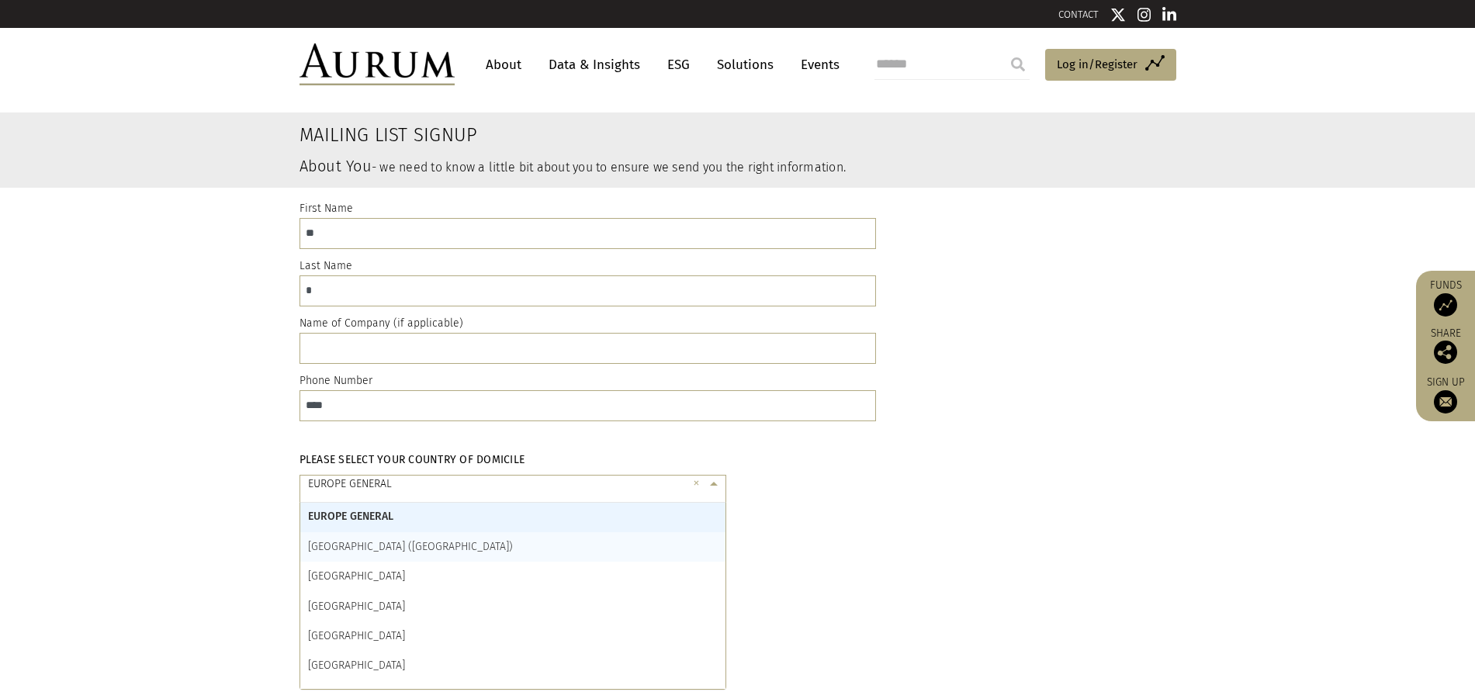
click at [188, 470] on div "Please select your country of domicile × [GEOGRAPHIC_DATA] GENERAL × [GEOGRAPHI…" at bounding box center [737, 478] width 1475 height 74
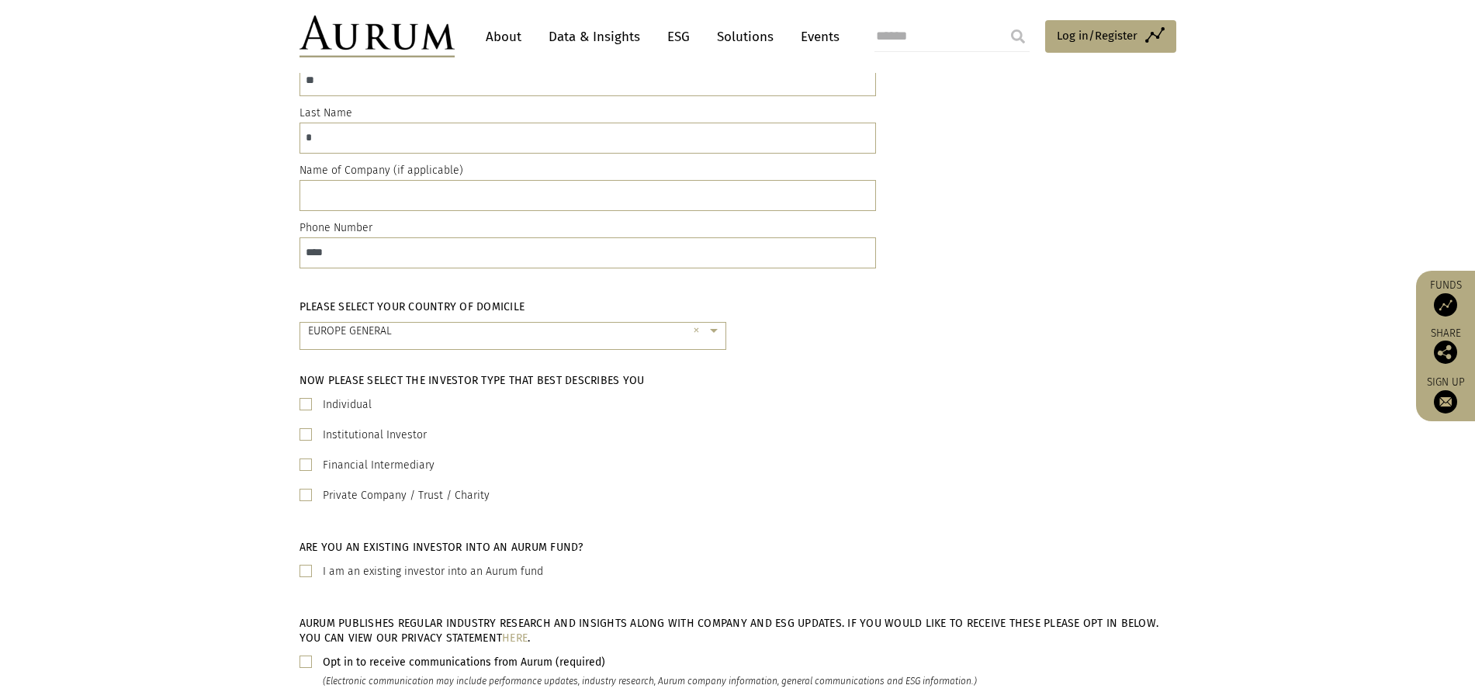
scroll to position [155, 0]
click at [346, 320] on input "text" at bounding box center [497, 335] width 379 height 31
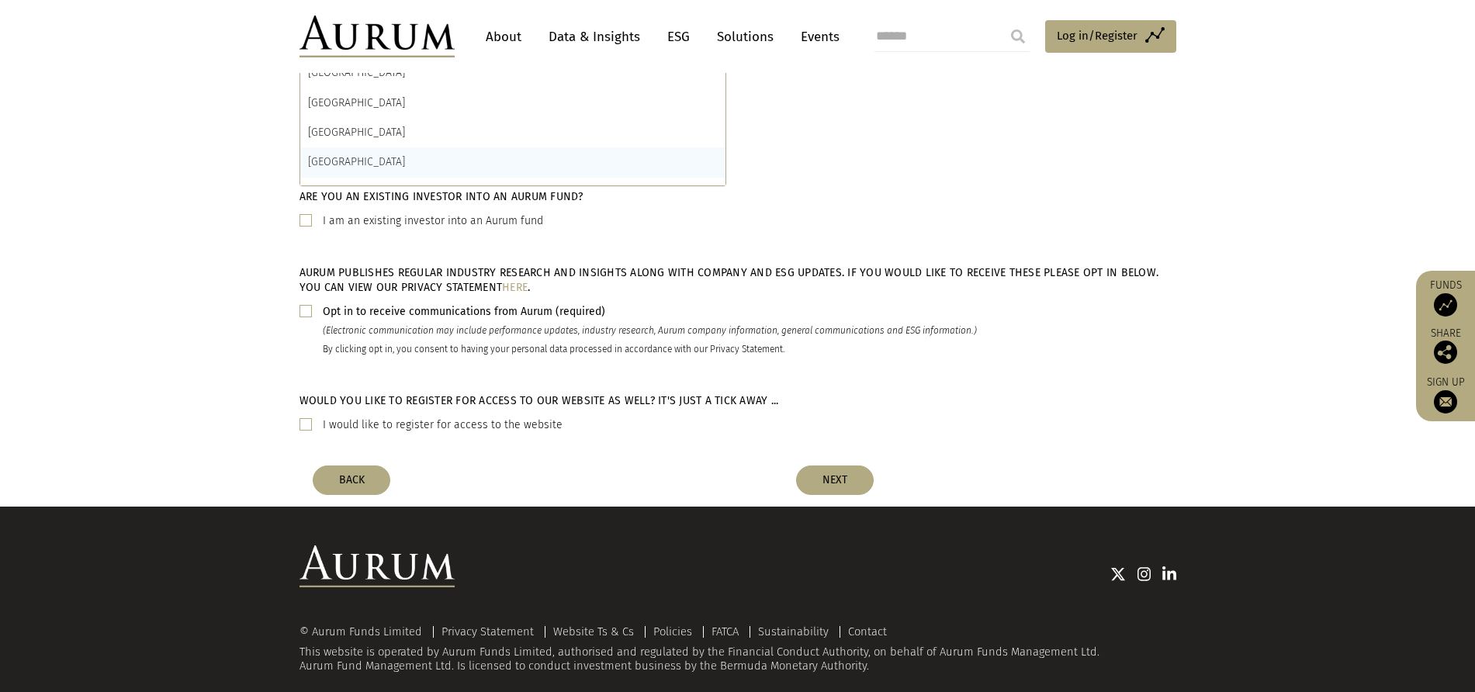
scroll to position [524, 0]
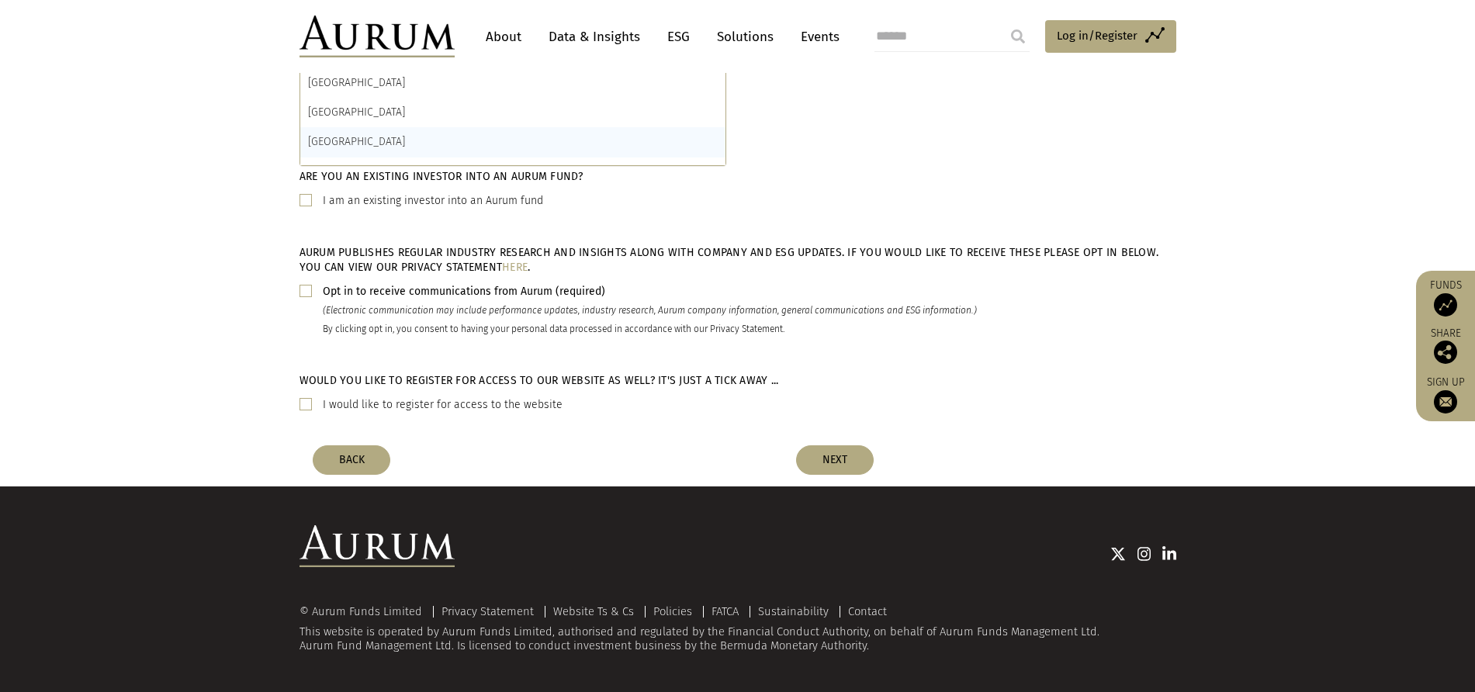
type input "*"
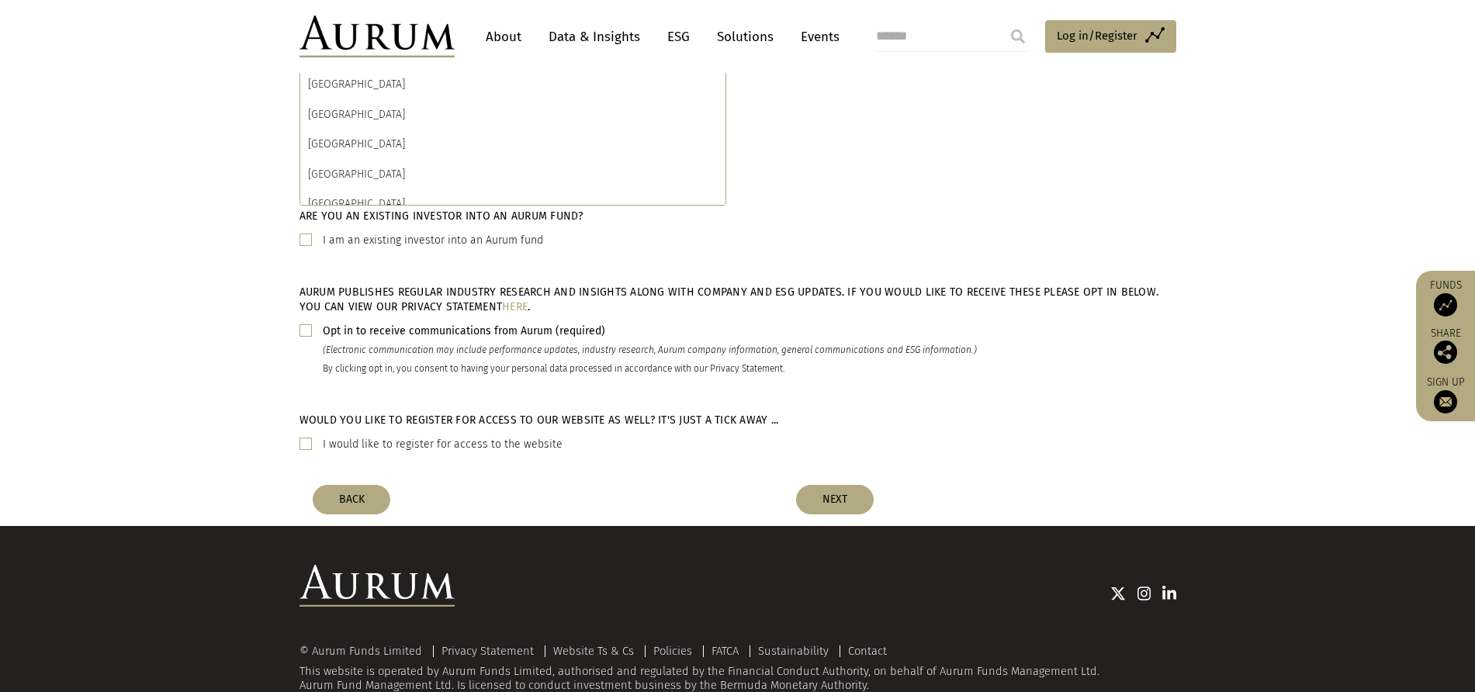
scroll to position [2658, 0]
click at [531, 115] on div "[GEOGRAPHIC_DATA]" at bounding box center [512, 115] width 425 height 29
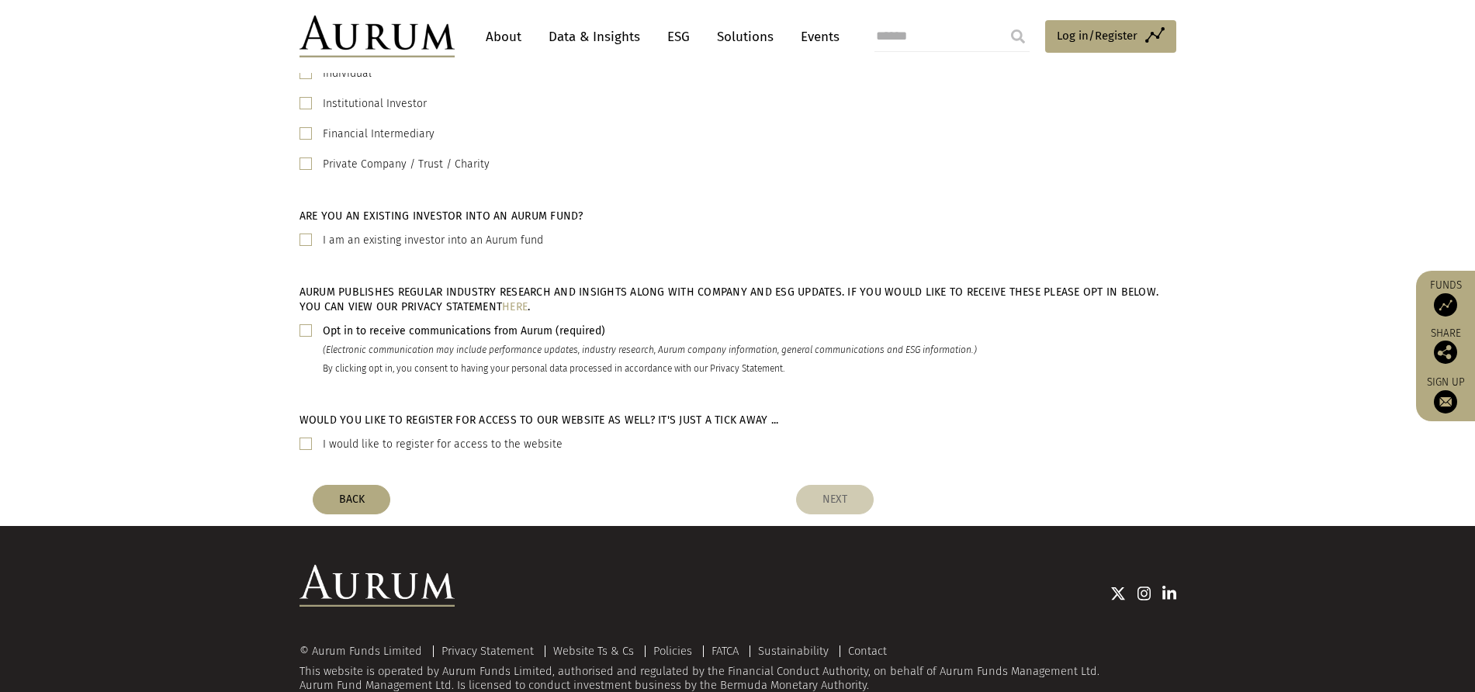
click at [818, 508] on button "NEXT" at bounding box center [835, 499] width 78 height 29
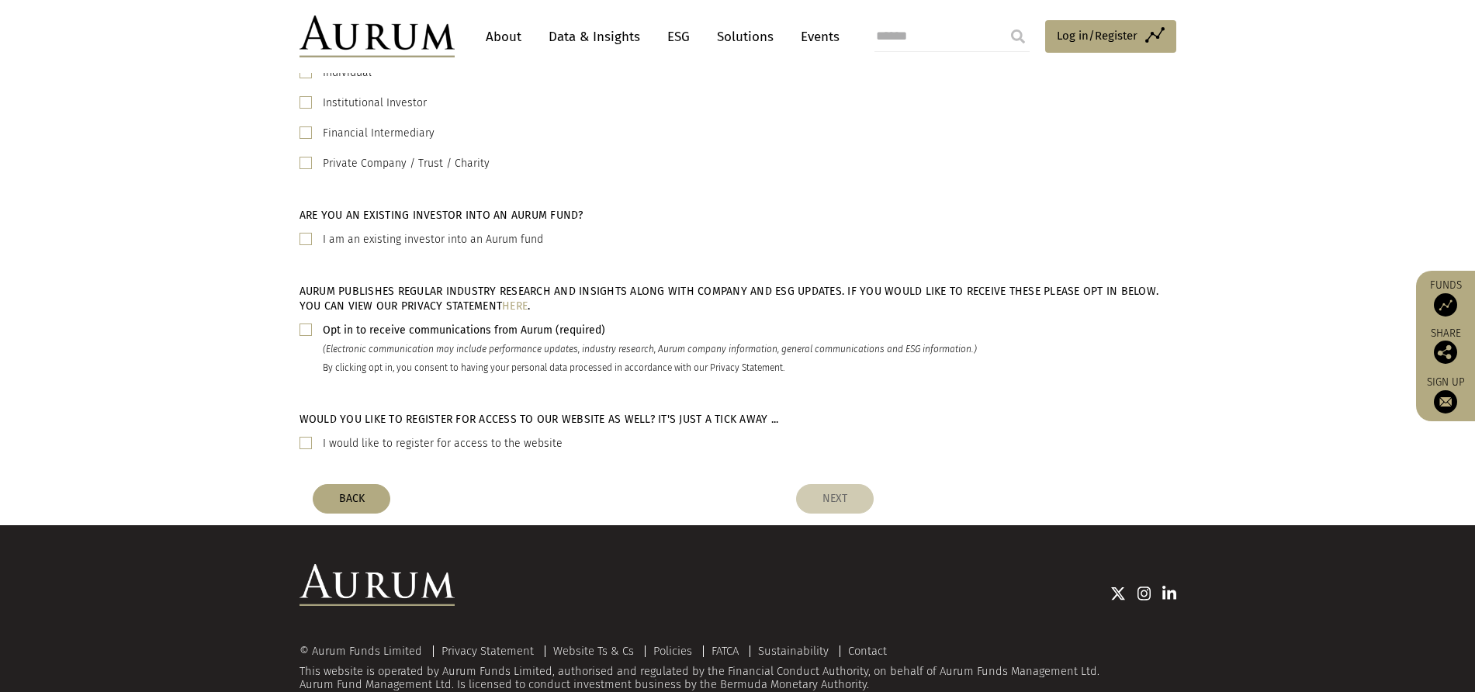
click at [836, 491] on button "NEXT" at bounding box center [835, 498] width 78 height 29
click at [735, 432] on div "Would you like to register for access to our website as well? It's just a tick …" at bounding box center [588, 438] width 600 height 53
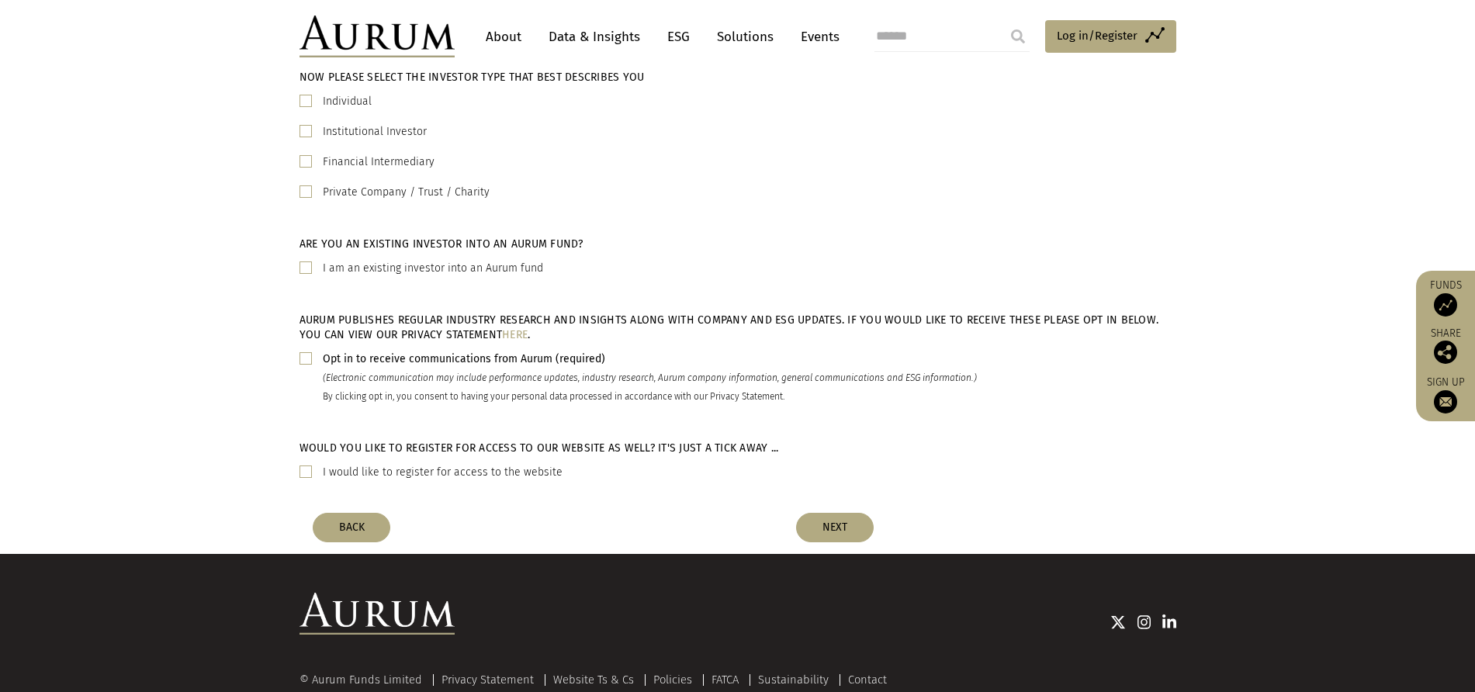
scroll to position [465, 0]
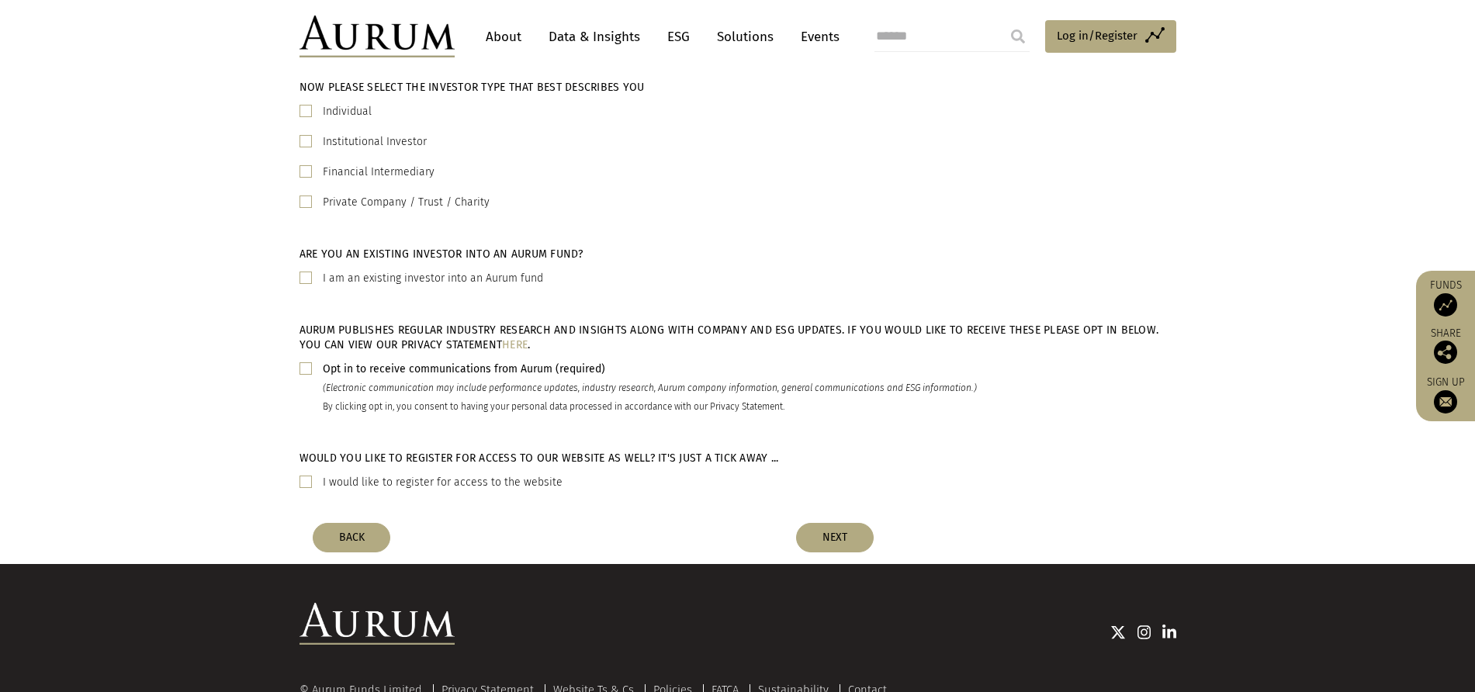
click at [309, 109] on span at bounding box center [305, 111] width 12 height 12
click at [841, 543] on button "NEXT" at bounding box center [835, 537] width 78 height 29
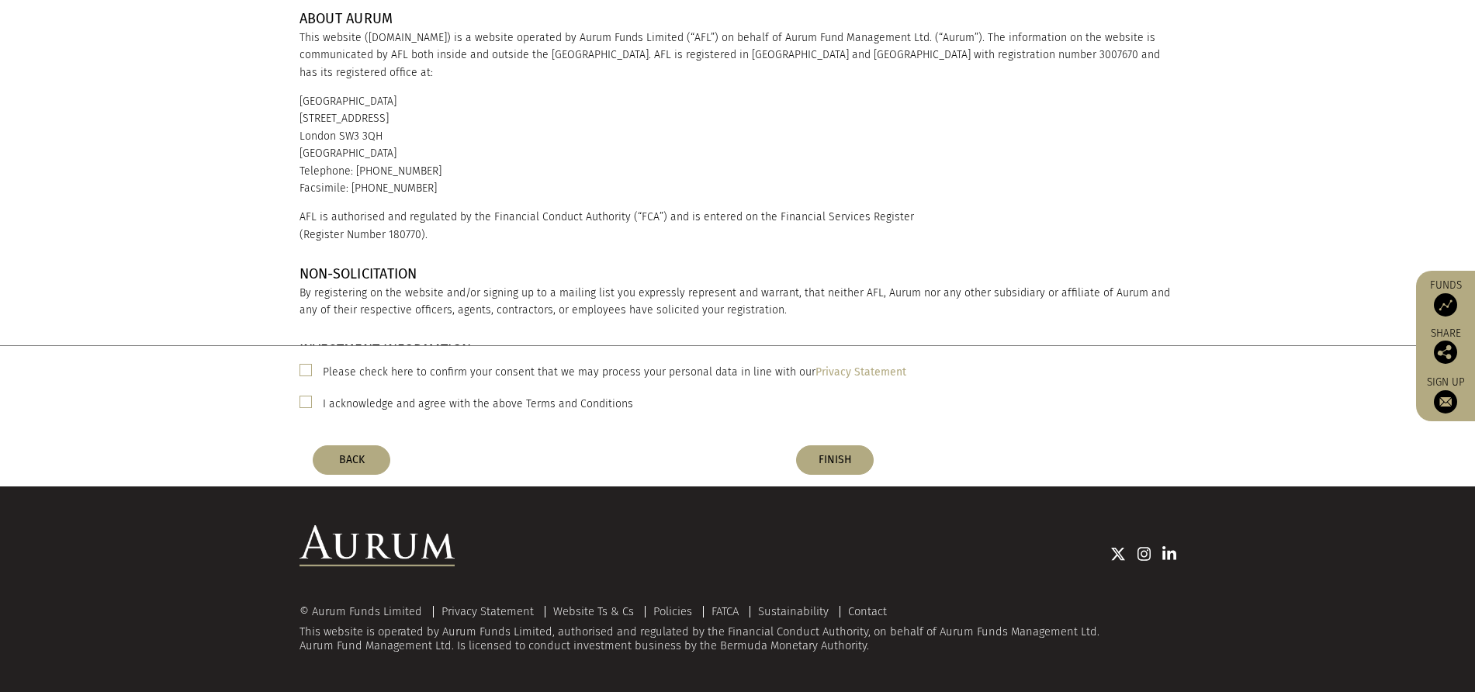
scroll to position [0, 0]
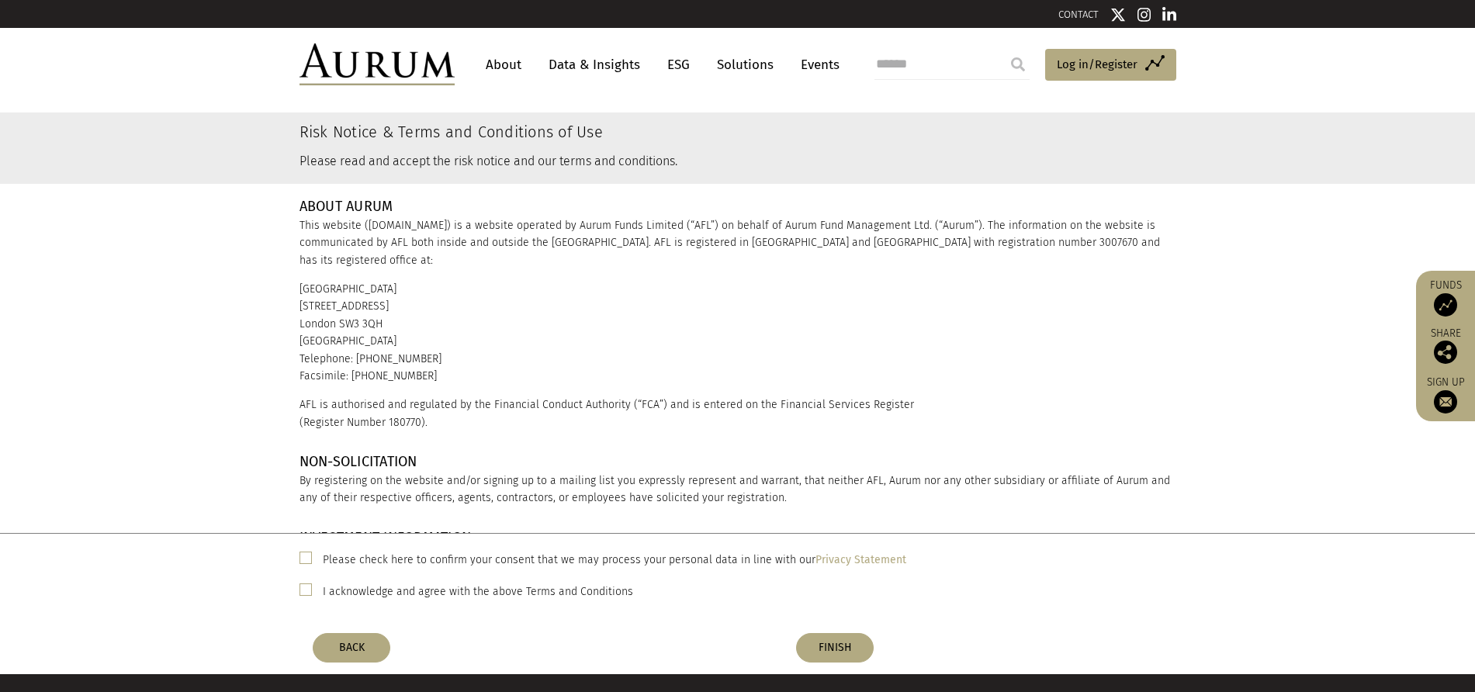
click at [670, 376] on div "ABOUT AURUM This website ([DOMAIN_NAME]) is a website operated by Aurum Funds L…" at bounding box center [738, 315] width 900 height 232
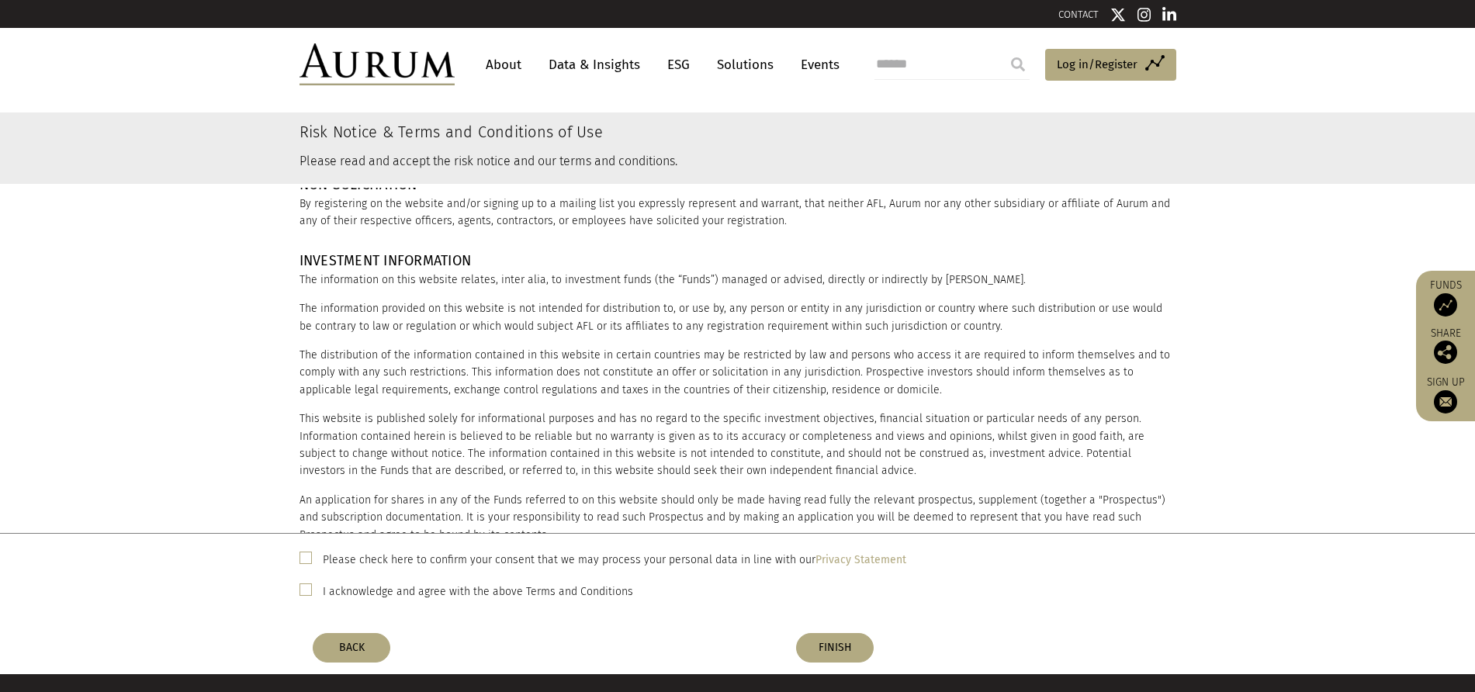
scroll to position [302, 0]
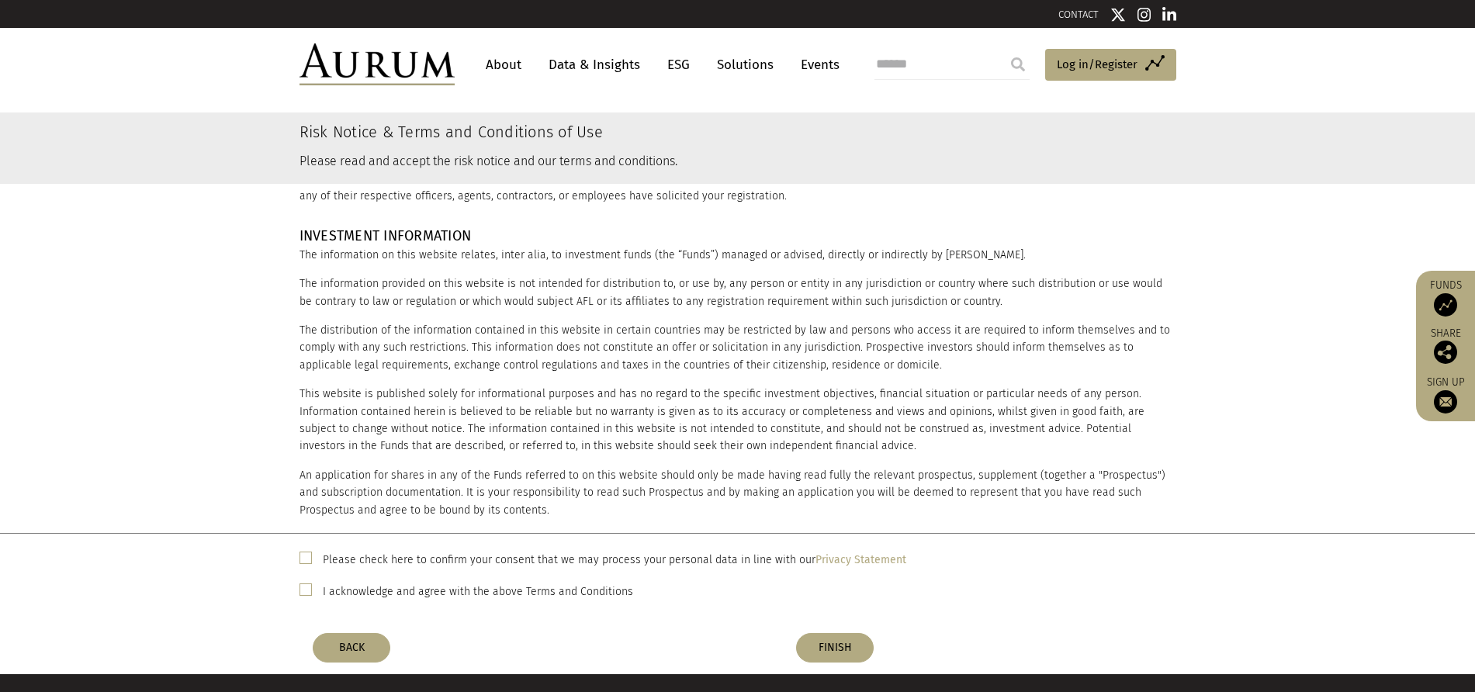
click at [314, 568] on div "Please check here to confirm your consent that we may process your personal dat…" at bounding box center [737, 559] width 877 height 20
click at [306, 595] on span at bounding box center [305, 589] width 12 height 12
click at [305, 560] on span at bounding box center [305, 558] width 12 height 12
click at [464, 367] on div "INVESTMENT INFORMATION The information on this website relates, inter alia, to …" at bounding box center [738, 397] width 900 height 337
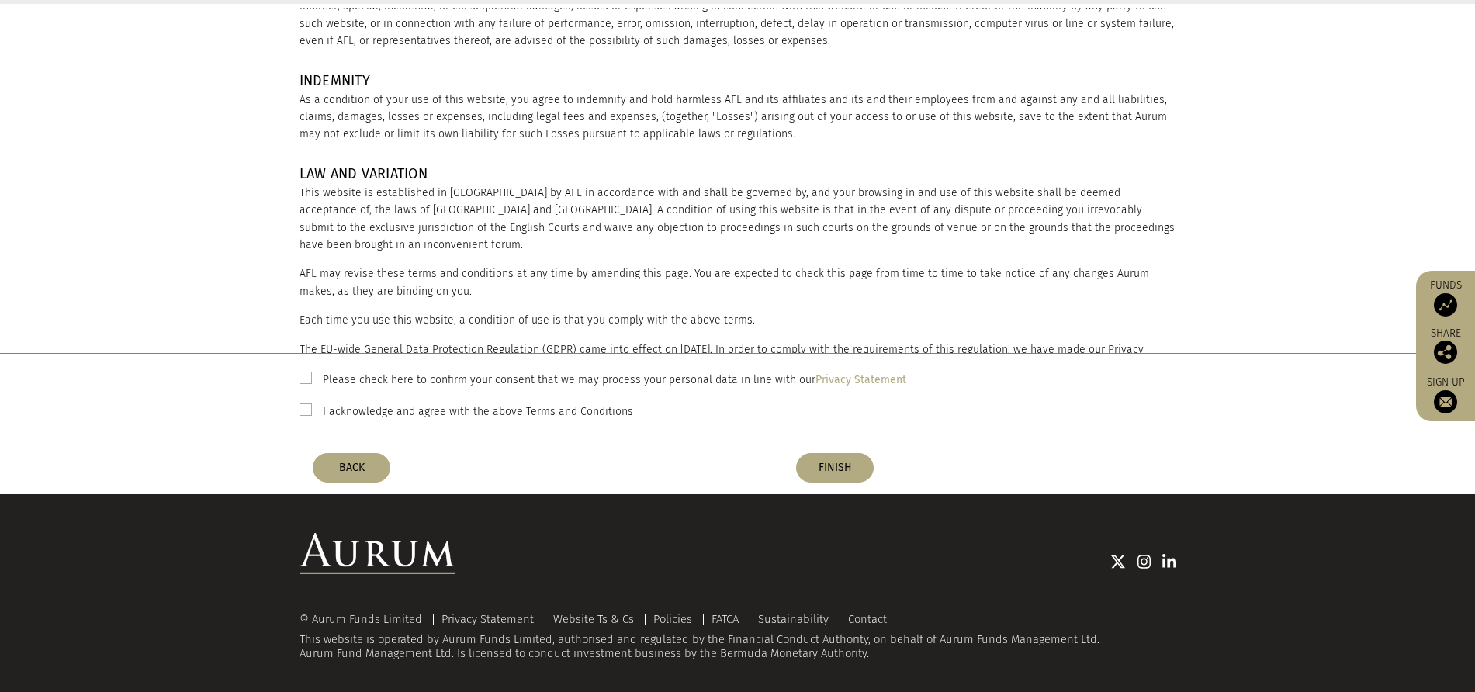
scroll to position [188, 0]
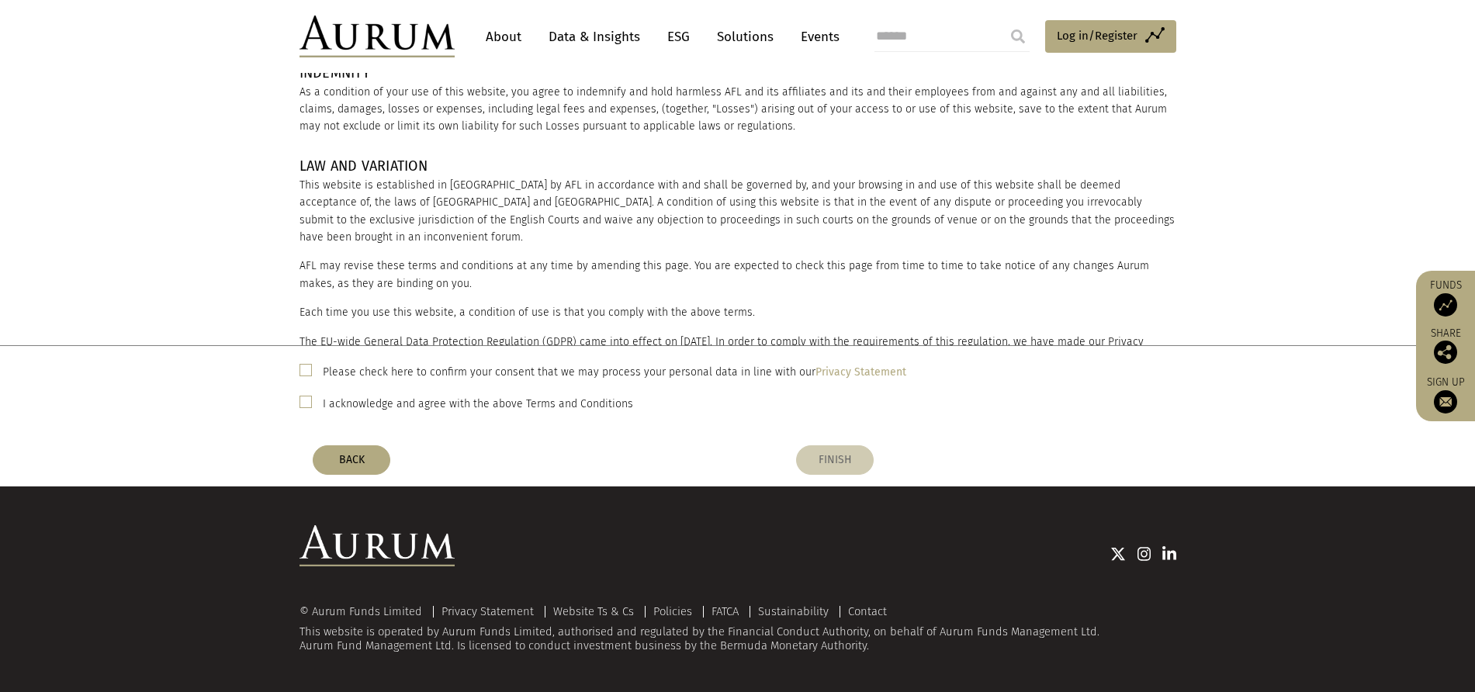
click at [832, 461] on button "FINISH" at bounding box center [835, 459] width 78 height 29
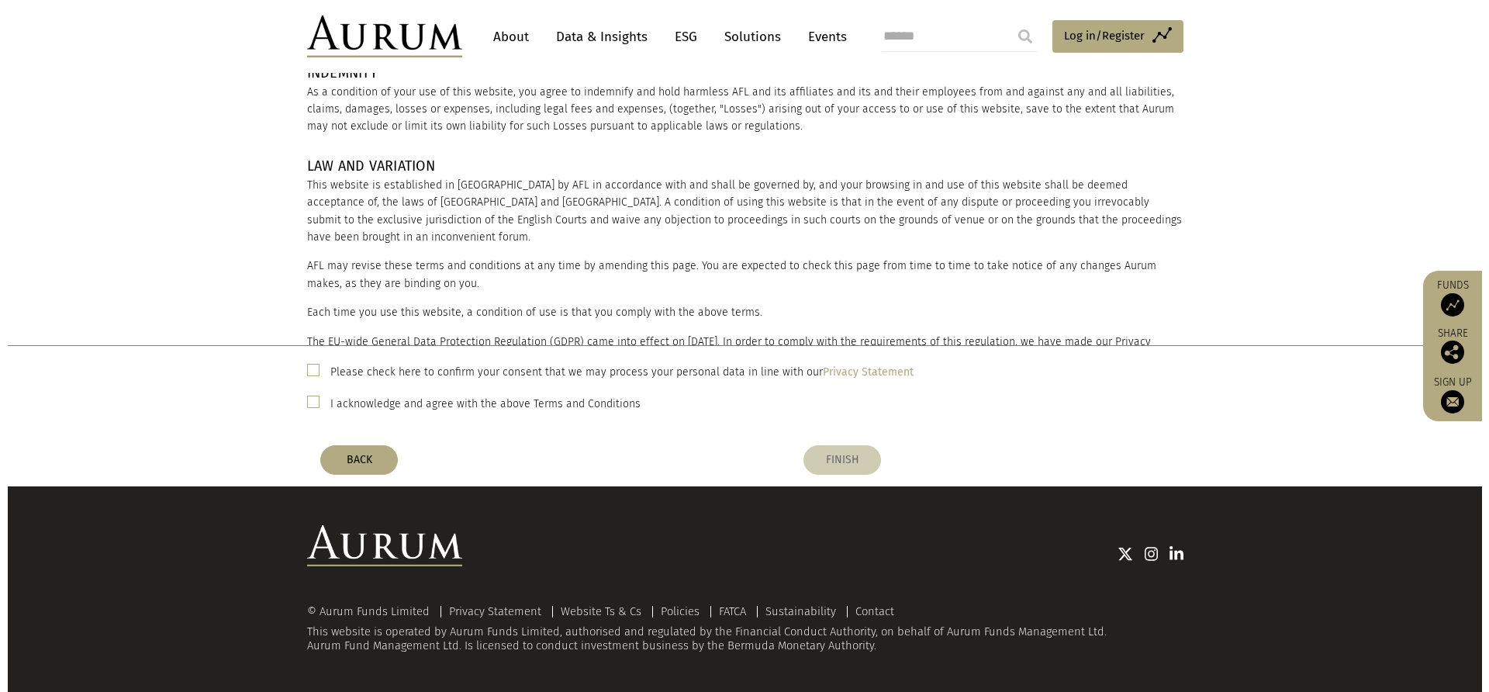
scroll to position [0, 0]
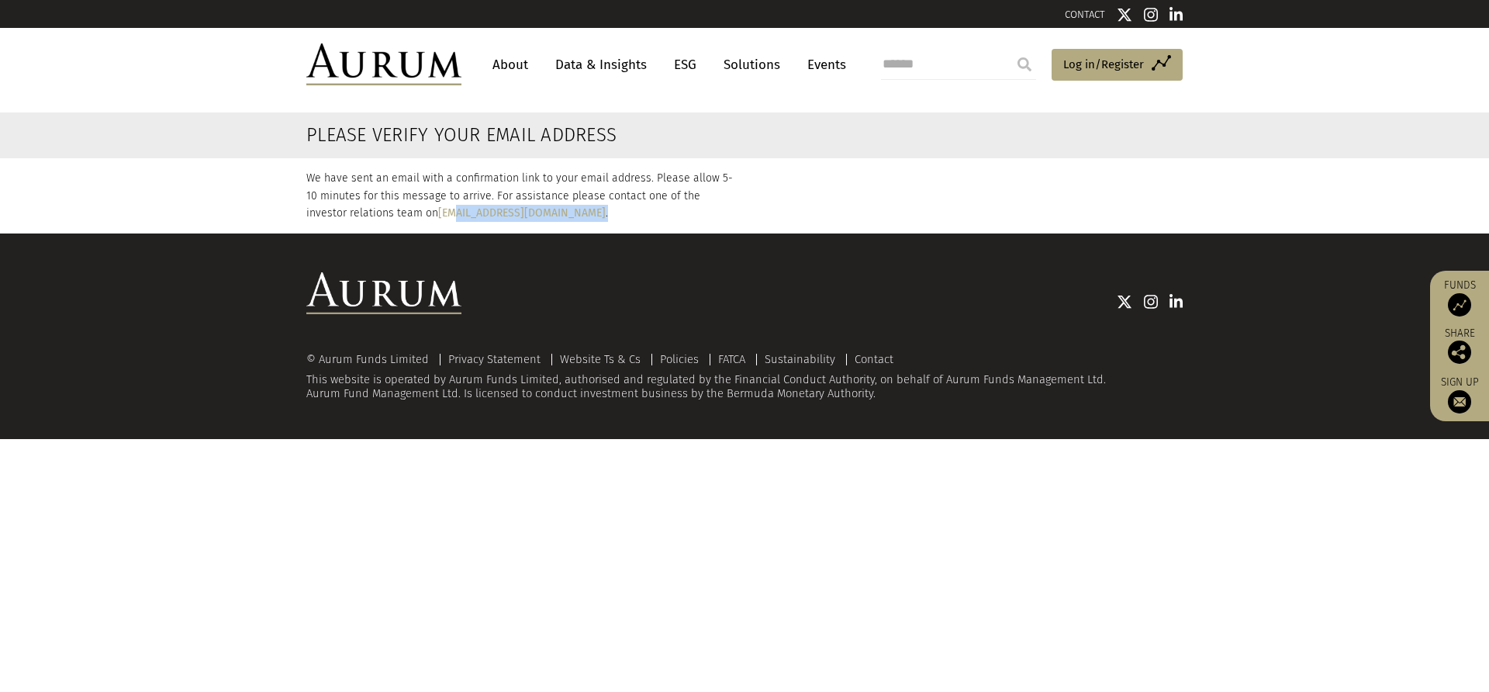
drag, startPoint x: 517, startPoint y: 213, endPoint x: 410, endPoint y: 221, distance: 107.3
click at [410, 221] on p "We have sent an email with a confirmation link to your email address. Please al…" at bounding box center [519, 196] width 427 height 52
copy p "[DOMAIN_NAME] ."
